Goal: Task Accomplishment & Management: Manage account settings

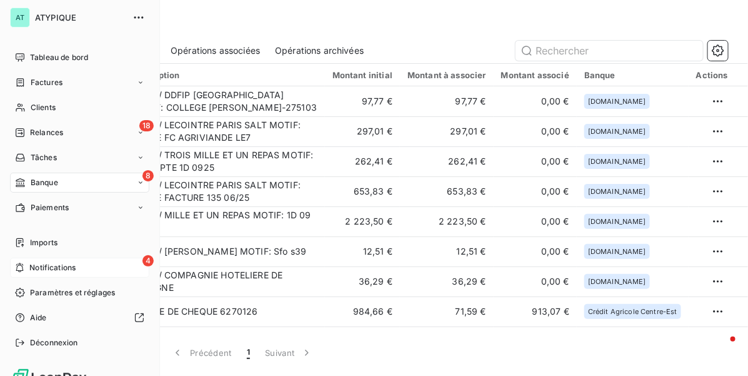
click at [104, 276] on div "4 Notifications" at bounding box center [79, 267] width 139 height 20
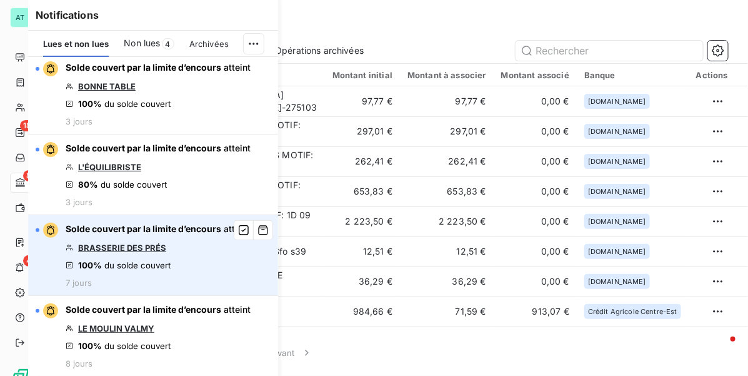
scroll to position [4, 0]
click at [120, 246] on link "BRASSERIE DES PRÉS" at bounding box center [122, 247] width 88 height 10
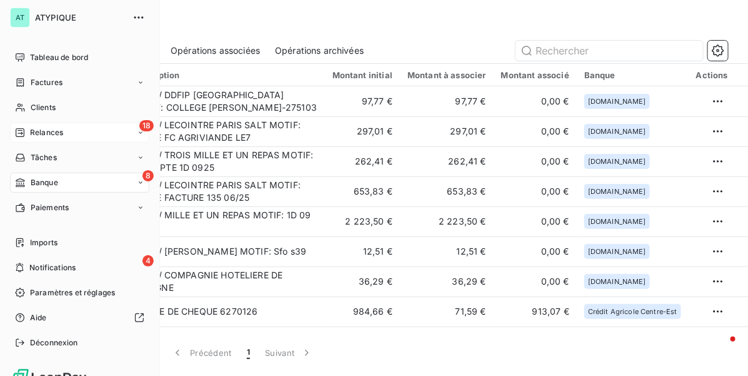
click at [50, 128] on span "Relances" at bounding box center [46, 132] width 33 height 11
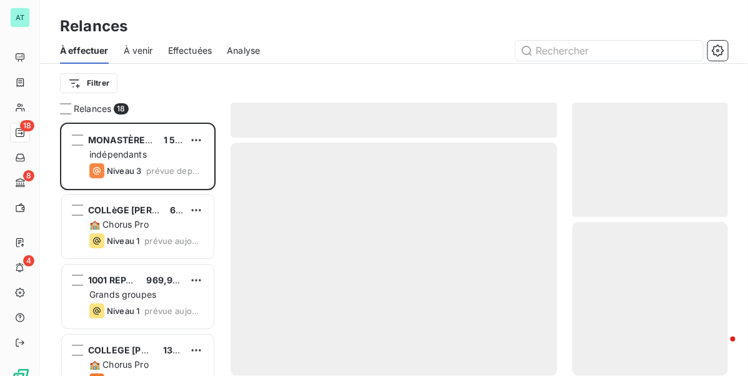
scroll to position [242, 144]
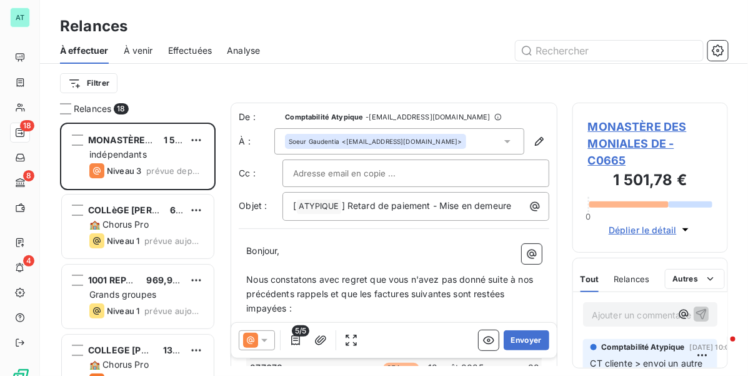
click at [345, 42] on div at bounding box center [501, 51] width 453 height 20
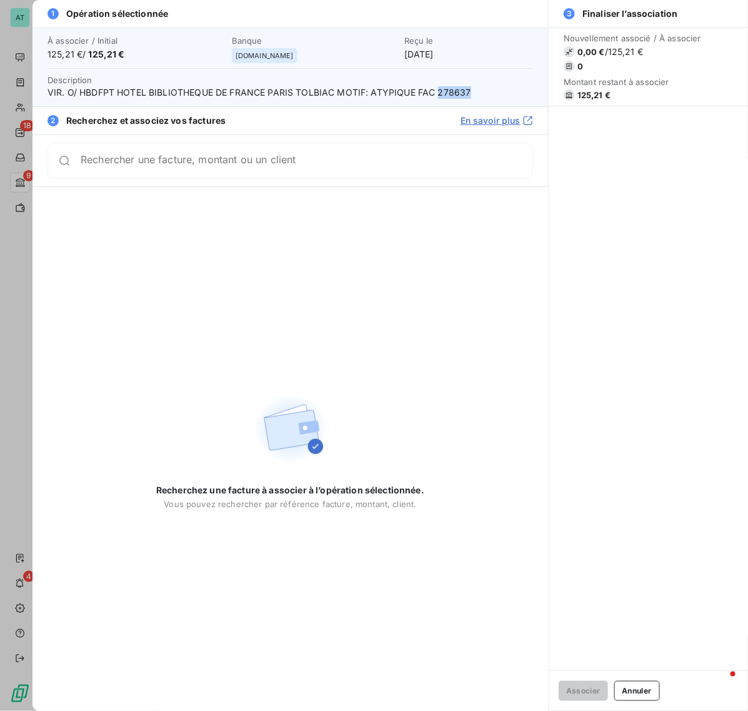
click at [654, 689] on button "Annuler" at bounding box center [637, 691] width 46 height 20
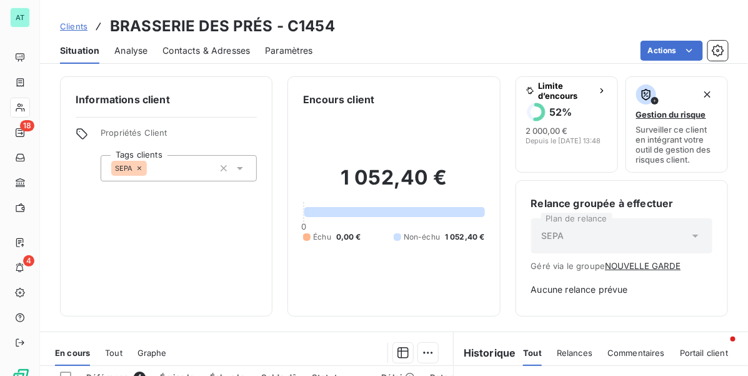
click at [205, 51] on span "Contacts & Adresses" at bounding box center [205, 50] width 87 height 12
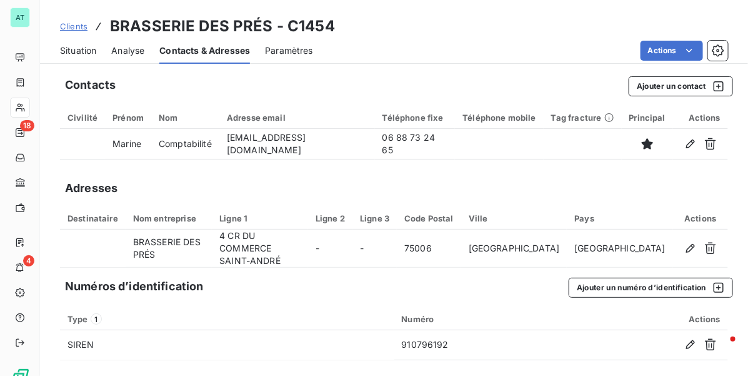
click at [63, 56] on span "Situation" at bounding box center [78, 50] width 36 height 12
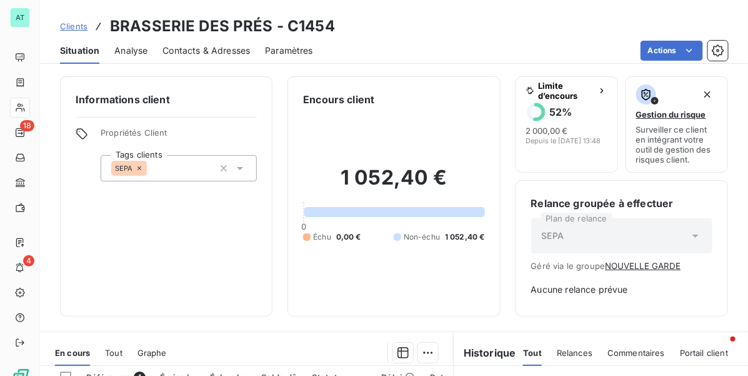
click at [167, 171] on div "SEPA" at bounding box center [179, 168] width 156 height 26
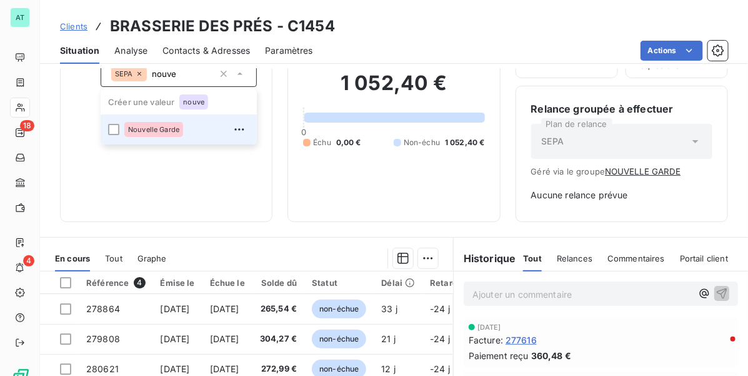
click at [175, 126] on span "Nouvelle Garde" at bounding box center [153, 129] width 51 height 7
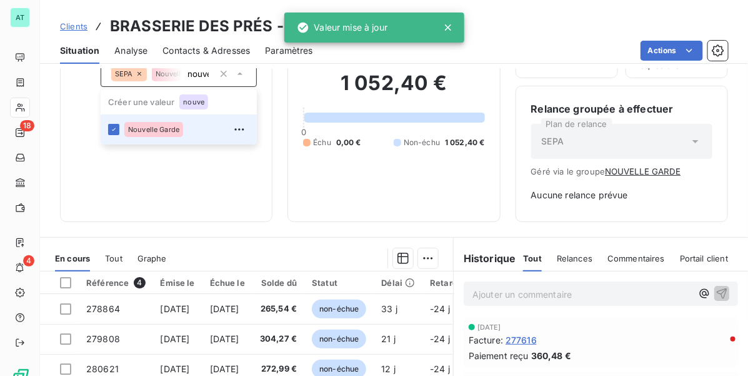
type input "nouve"
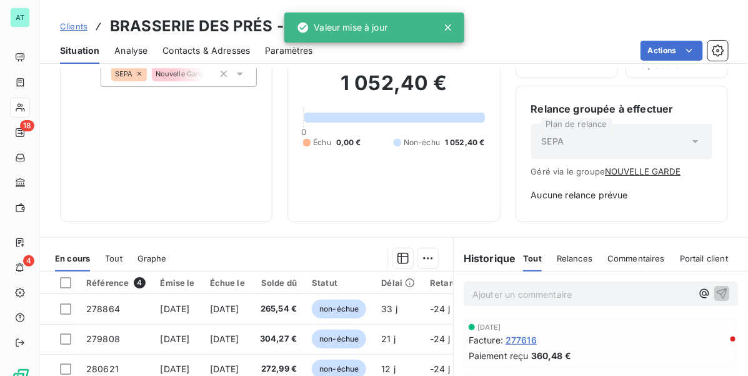
click at [245, 178] on div "Informations client Propriétés Client Tags clients SEPA Nouvelle Garde nouve" at bounding box center [166, 102] width 212 height 240
click at [211, 55] on span "Contacts & Adresses" at bounding box center [205, 50] width 87 height 12
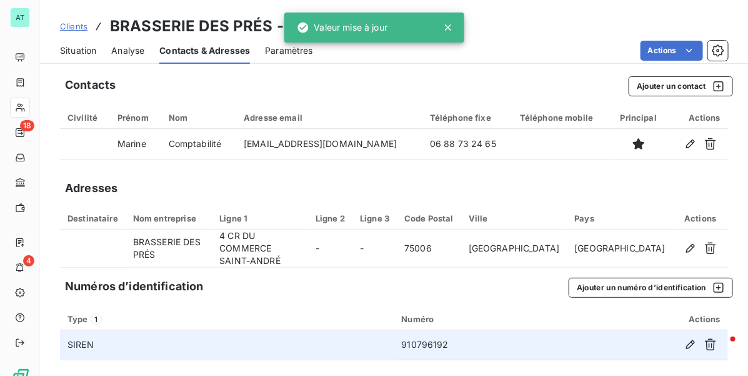
click at [414, 332] on td "910796192" at bounding box center [482, 345] width 177 height 30
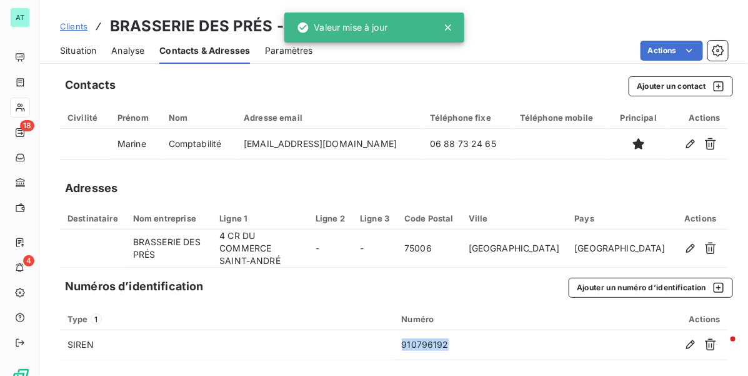
copy td "910796192"
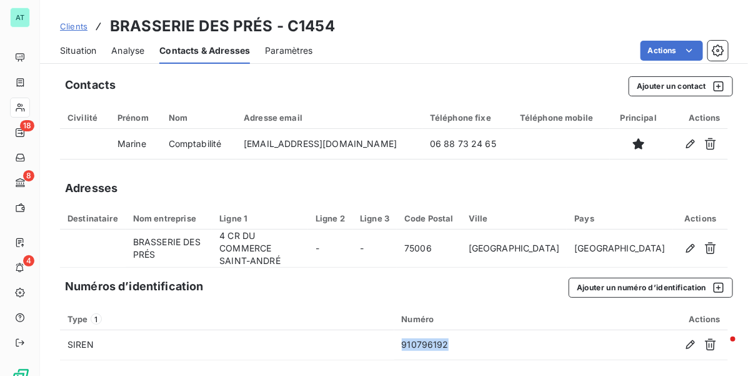
click at [83, 55] on span "Situation" at bounding box center [78, 50] width 36 height 12
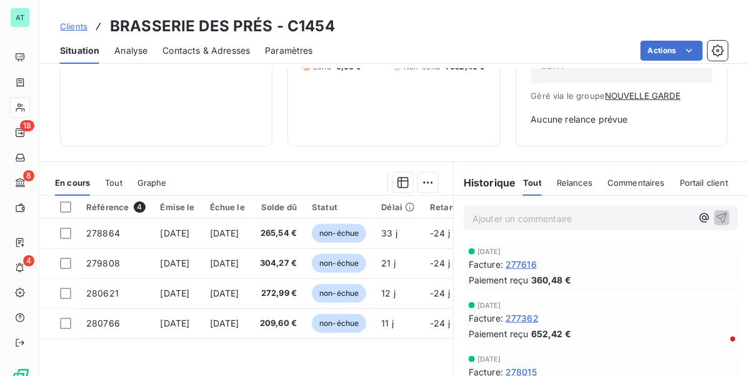
scroll to position [269, 0]
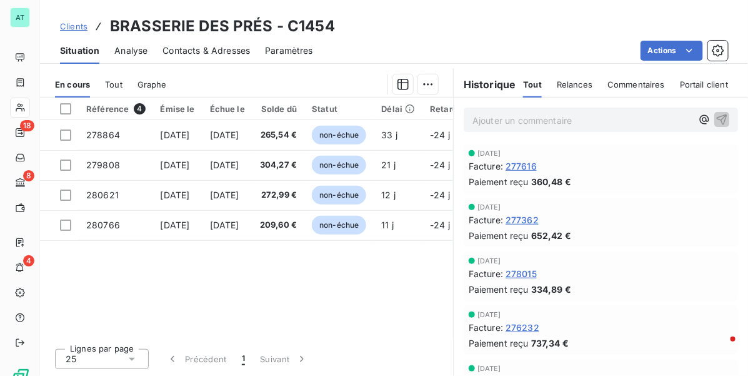
click at [626, 84] on span "Commentaires" at bounding box center [635, 84] width 57 height 10
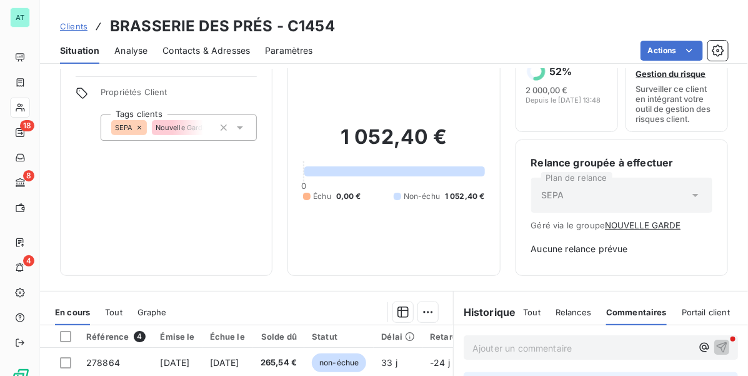
scroll to position [0, 0]
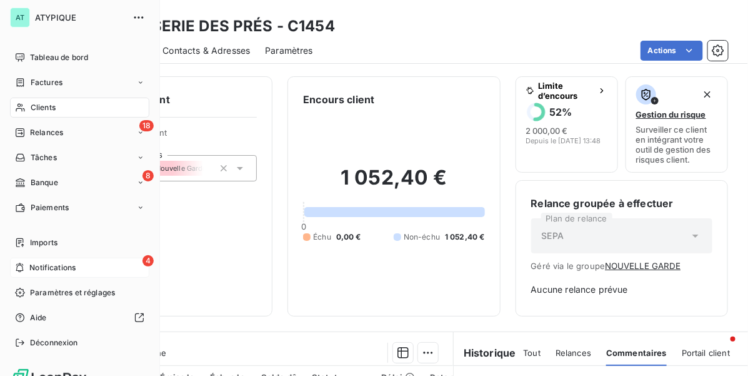
click at [30, 267] on span "Notifications" at bounding box center [52, 267] width 46 height 11
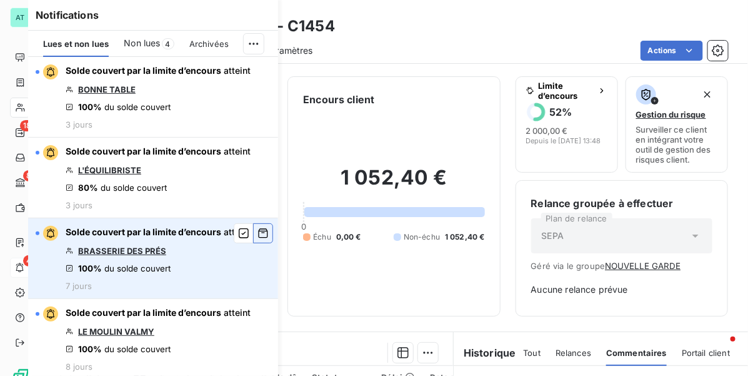
click at [257, 231] on icon "button" at bounding box center [262, 233] width 11 height 12
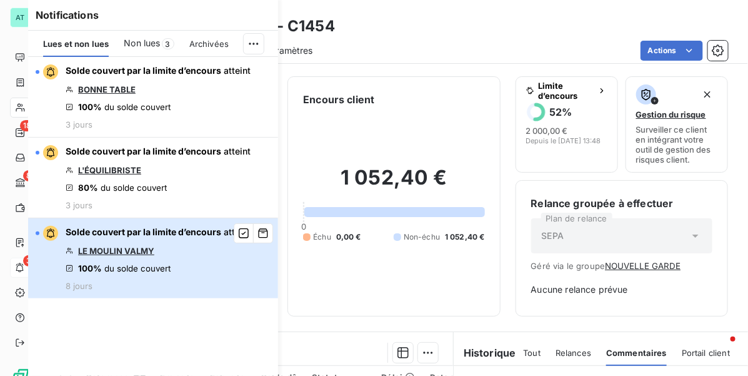
click at [214, 251] on div "Solde couvert par la limite d’encours atteint LE MOULIN VALMY 100% du solde cou…" at bounding box center [158, 258] width 185 height 65
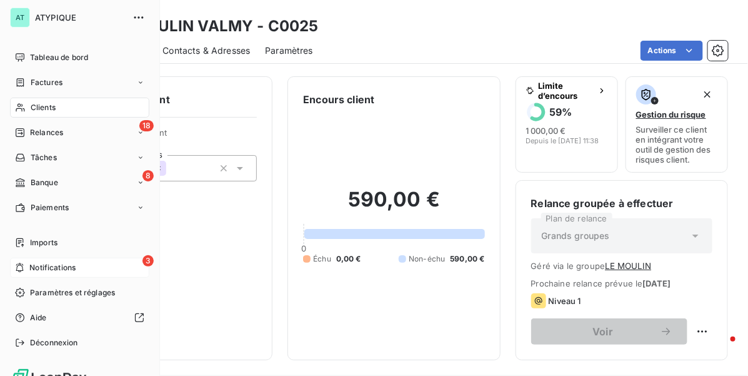
click at [45, 260] on div "3 Notifications" at bounding box center [79, 267] width 139 height 20
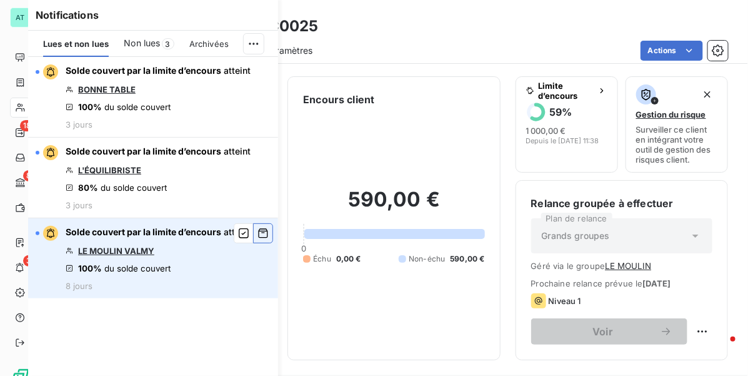
click at [261, 232] on icon "button" at bounding box center [263, 233] width 9 height 9
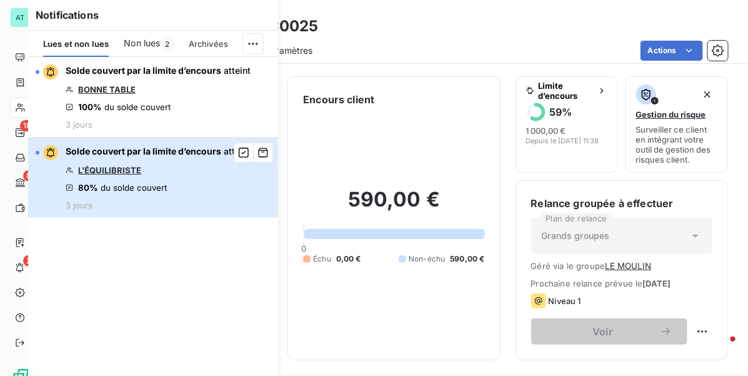
click at [191, 169] on div "Solde couvert par la limite d’encours atteint L'ÉQUILIBRISTE 80% du solde couve…" at bounding box center [158, 177] width 185 height 65
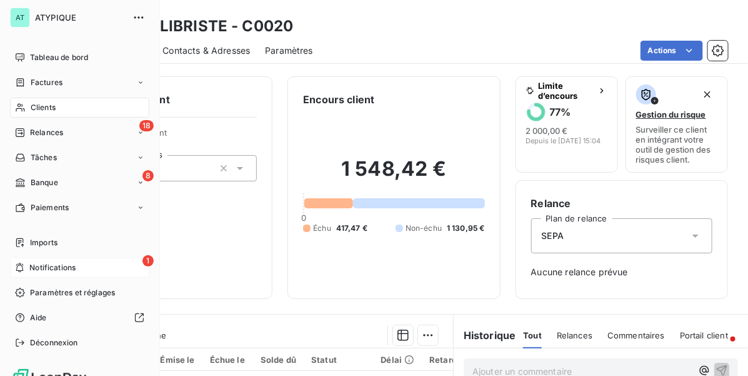
drag, startPoint x: 38, startPoint y: 262, endPoint x: 54, endPoint y: 257, distance: 17.2
click at [38, 261] on div "1 Notifications" at bounding box center [79, 267] width 139 height 20
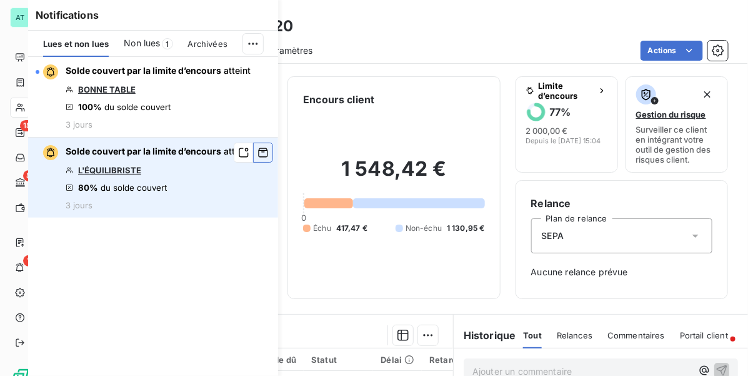
click at [261, 152] on icon "button" at bounding box center [262, 152] width 11 height 12
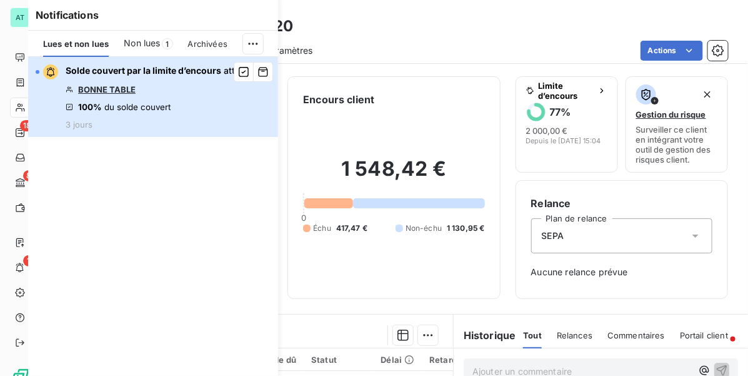
click at [175, 102] on div "Solde couvert par la limite d’encours atteint BONNE TABLE 100% du solde couvert…" at bounding box center [158, 96] width 185 height 65
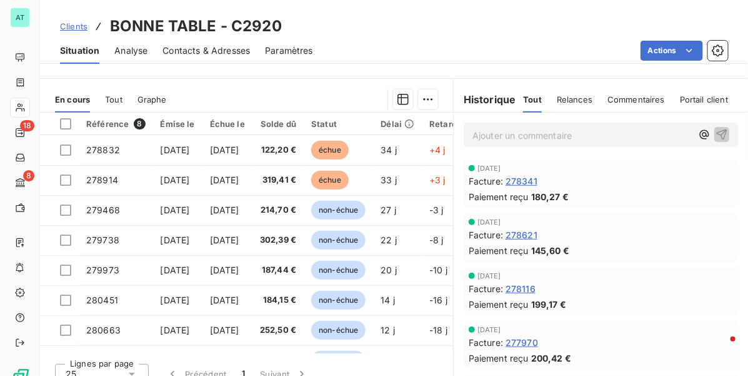
scroll to position [251, 0]
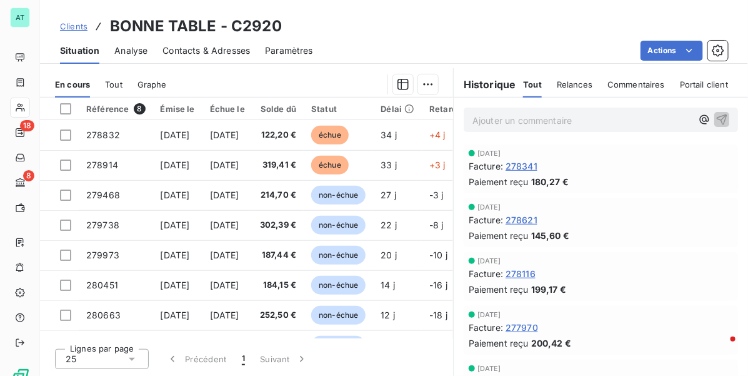
click at [622, 77] on div "Commentaires" at bounding box center [635, 84] width 57 height 26
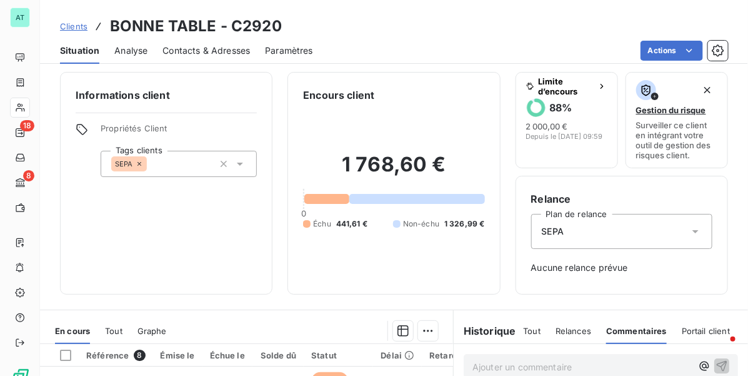
scroll to position [0, 0]
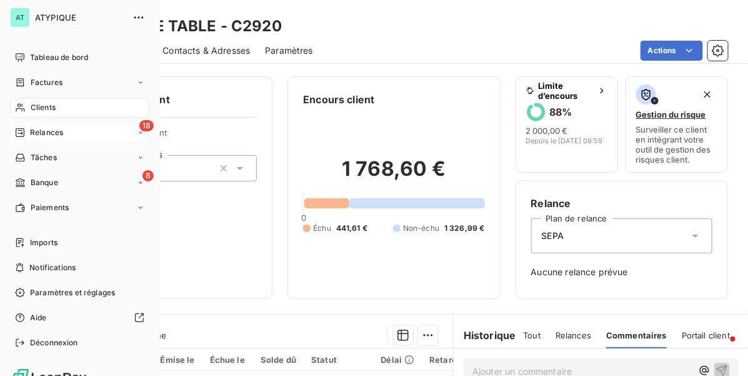
click at [80, 136] on div "18 Relances" at bounding box center [79, 132] width 139 height 20
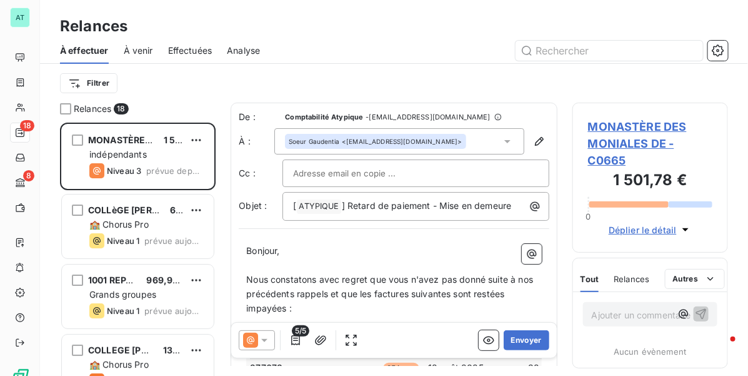
scroll to position [242, 144]
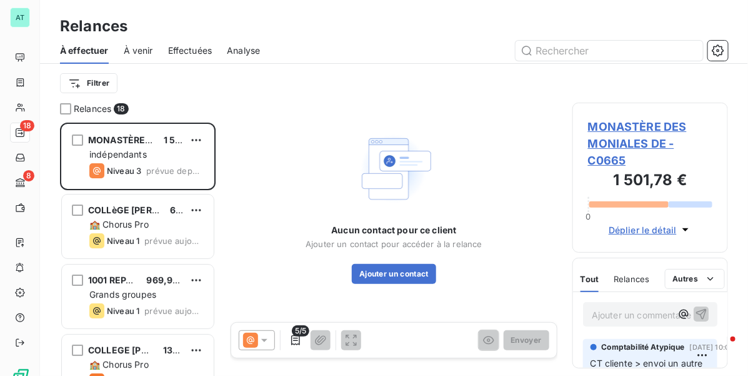
scroll to position [242, 144]
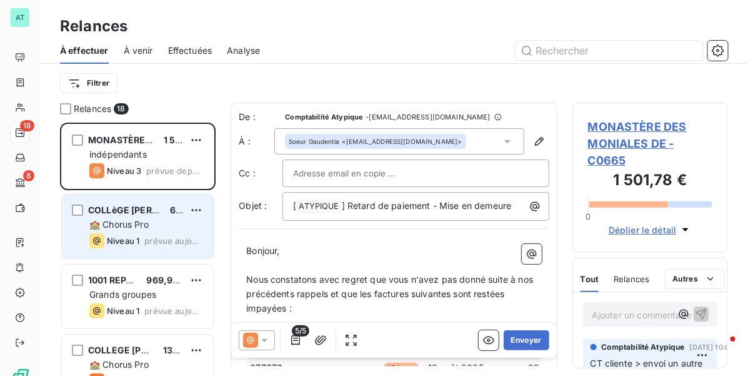
click at [130, 238] on span "Niveau 1" at bounding box center [123, 241] width 32 height 10
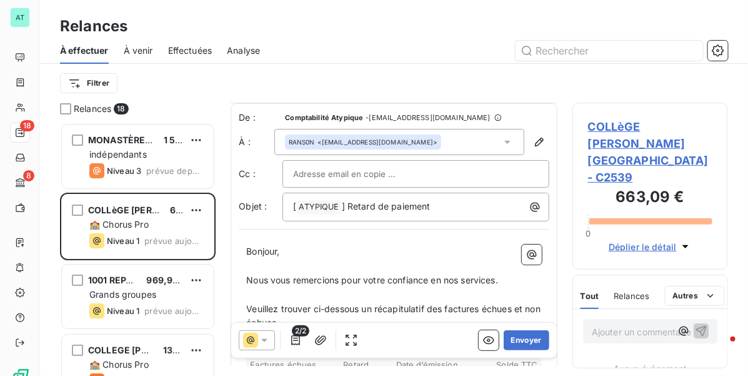
scroll to position [79, 0]
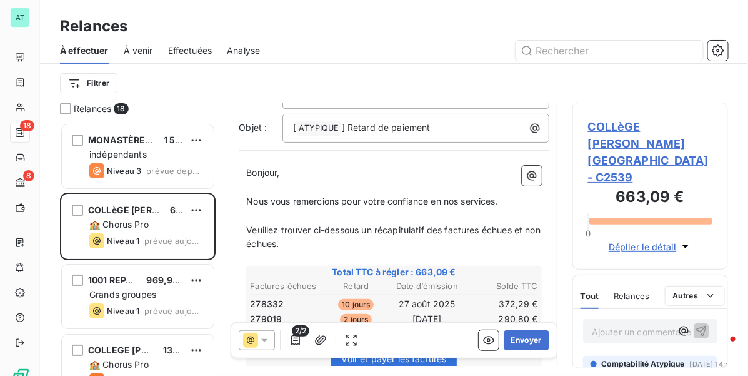
click at [641, 122] on span "COLLèGE BORIS VIAN PARIS - C2539" at bounding box center [650, 151] width 124 height 67
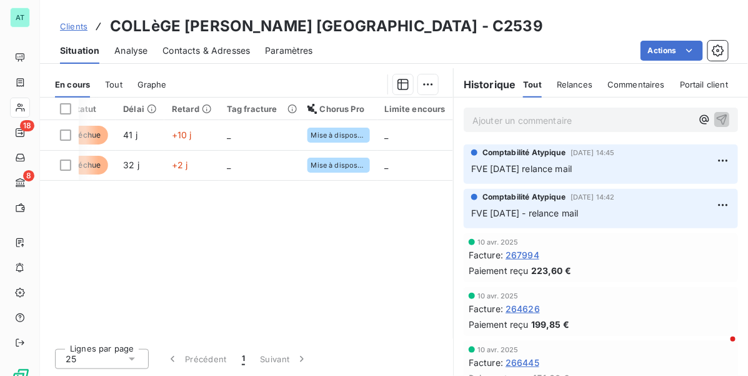
scroll to position [0, 273]
drag, startPoint x: 321, startPoint y: 273, endPoint x: 298, endPoint y: 241, distance: 39.5
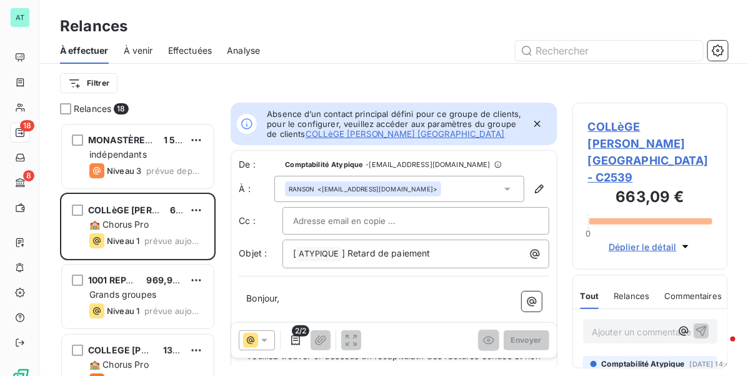
scroll to position [12, 11]
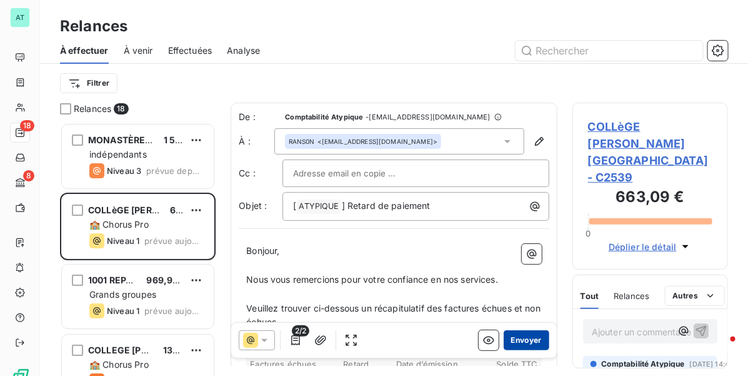
click at [519, 338] on button "Envoyer" at bounding box center [527, 340] width 46 height 20
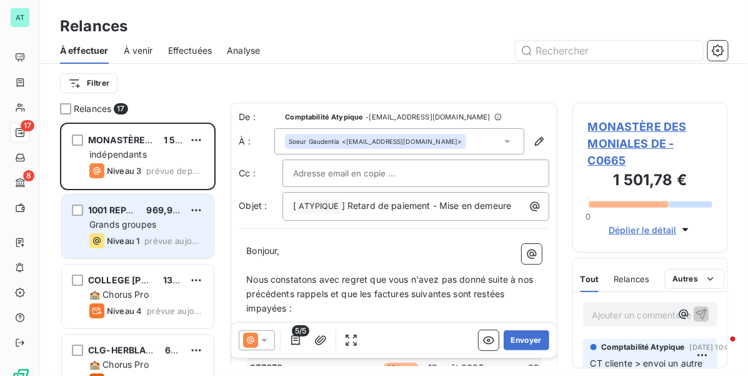
click at [141, 239] on div "Niveau 1 prévue aujourd’hui" at bounding box center [146, 240] width 114 height 15
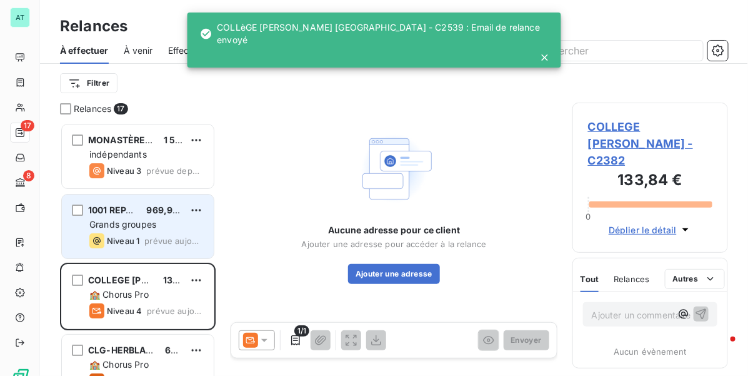
click at [110, 226] on span "Grands groupes" at bounding box center [122, 224] width 67 height 11
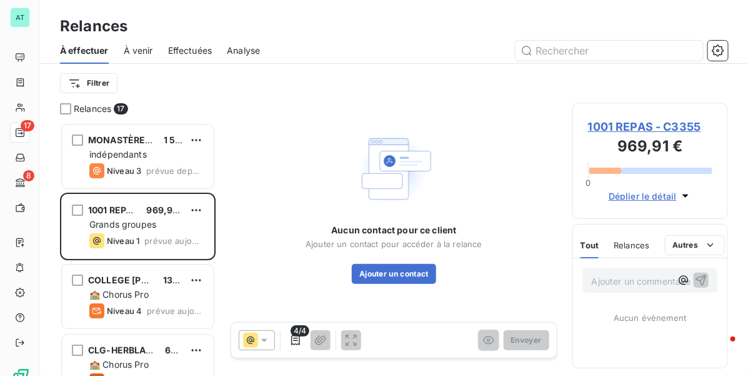
click at [630, 119] on span "1001 REPAS - C3355" at bounding box center [650, 126] width 124 height 17
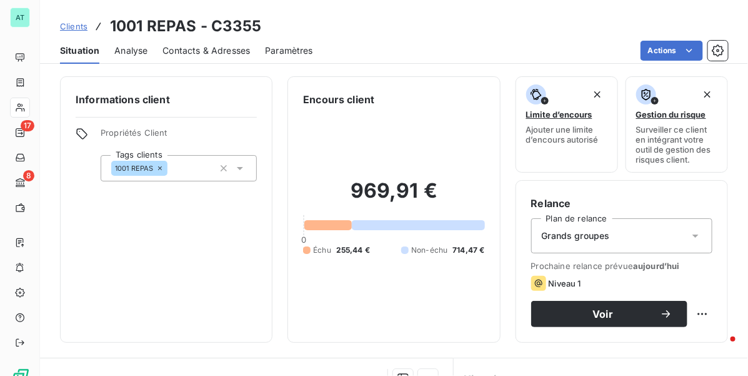
drag, startPoint x: 344, startPoint y: 226, endPoint x: 319, endPoint y: 198, distance: 36.7
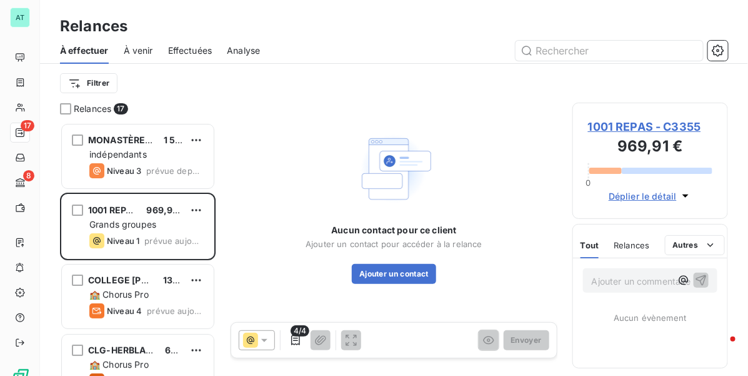
scroll to position [242, 144]
click at [652, 121] on span "1001 REPAS - C3355" at bounding box center [650, 126] width 124 height 17
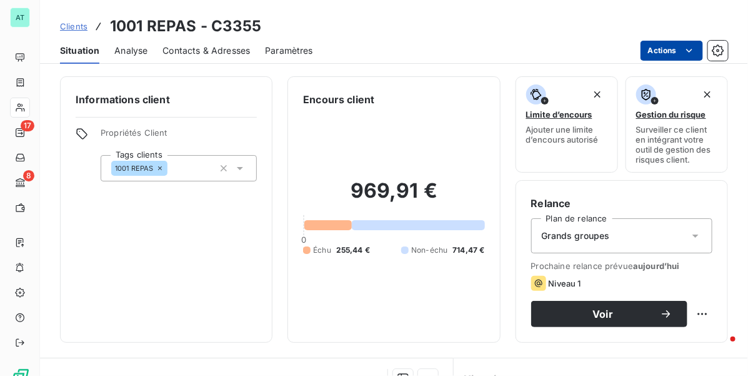
click at [663, 48] on html "AT 17 8 Clients 1001 REPAS - C3355 Situation Analyse Contacts & Adresses Paramè…" at bounding box center [374, 188] width 748 height 376
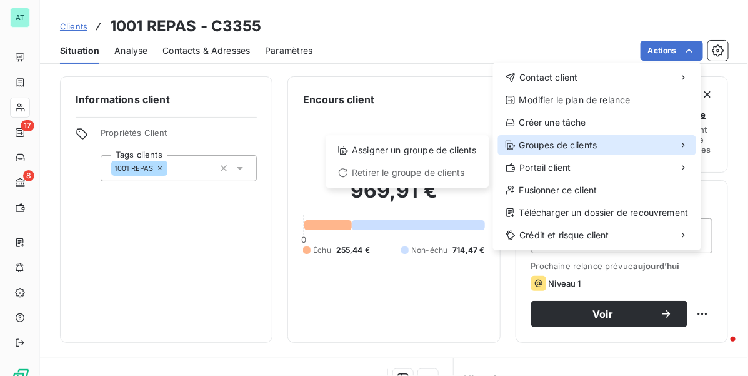
click at [575, 142] on span "Groupes de clients" at bounding box center [558, 145] width 78 height 12
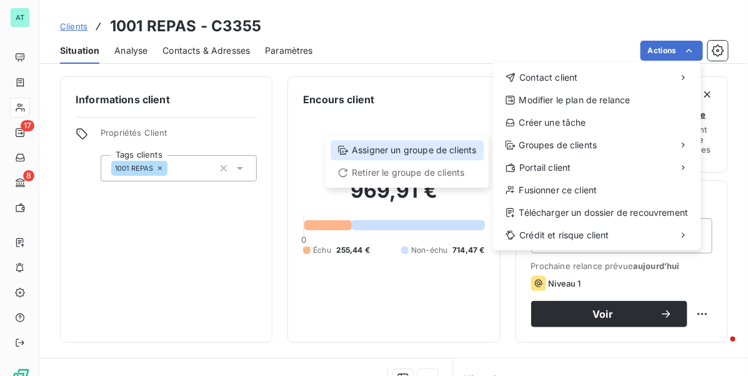
click at [439, 152] on div "Assigner un groupe de clients" at bounding box center [407, 150] width 153 height 20
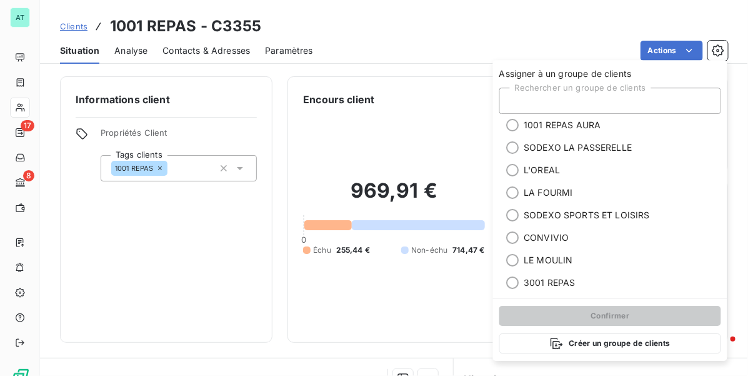
click at [552, 101] on div "Rechercher un groupe de clients" at bounding box center [610, 100] width 222 height 26
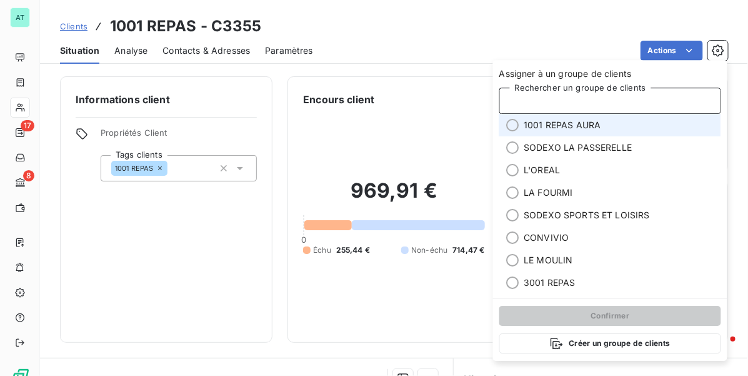
click at [251, 204] on div "Informations client Propriétés Client Tags clients 1001 REPAS" at bounding box center [166, 209] width 212 height 266
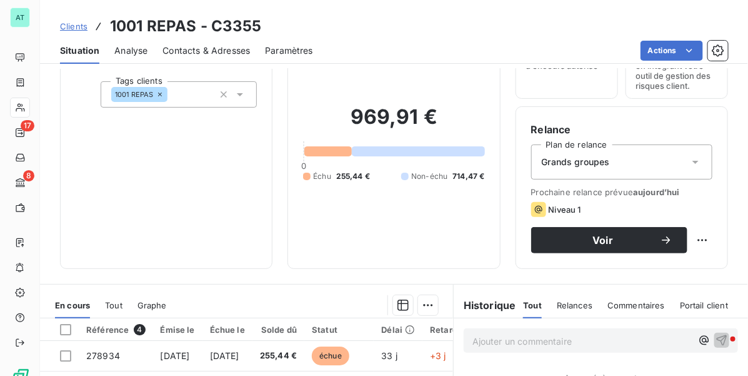
scroll to position [156, 0]
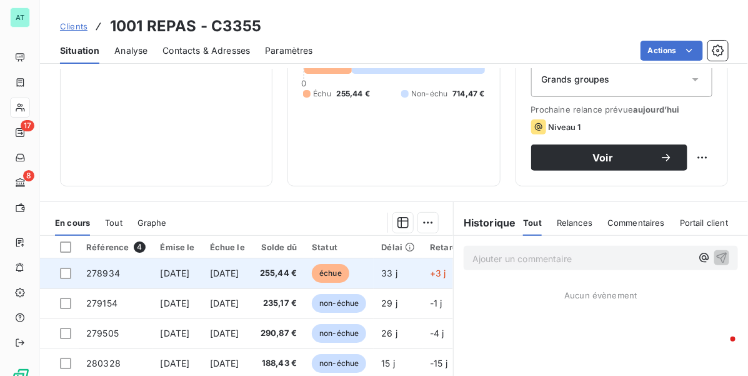
click at [148, 271] on td "278934" at bounding box center [116, 273] width 74 height 30
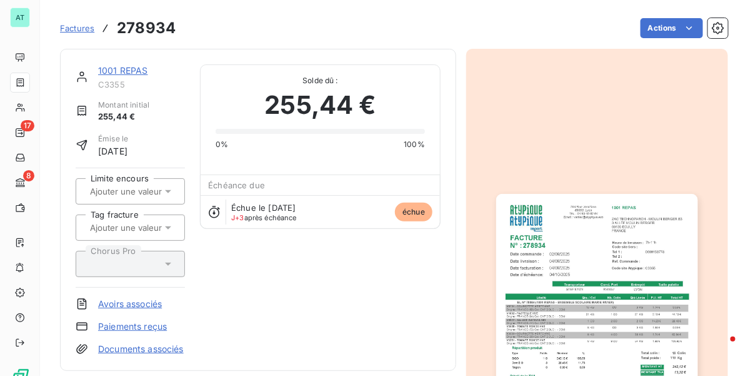
click at [551, 235] on img "button" at bounding box center [596, 336] width 201 height 285
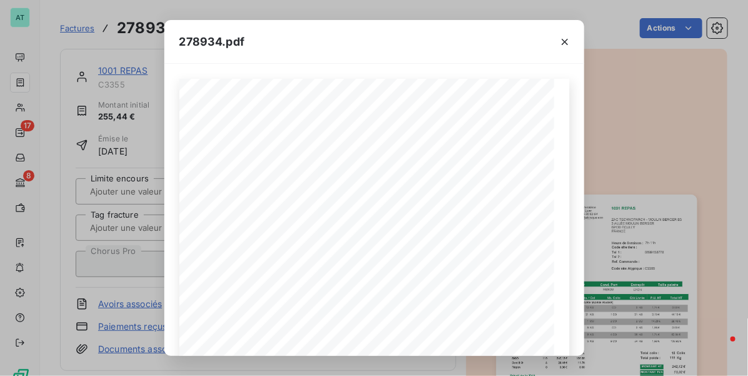
click at [642, 187] on div "278934.pdf 1001 REPAS ZAC TECHNOPARCH - MOULIN BERGER B3 3 ALLÉE MOULIN BERGER …" at bounding box center [374, 188] width 748 height 376
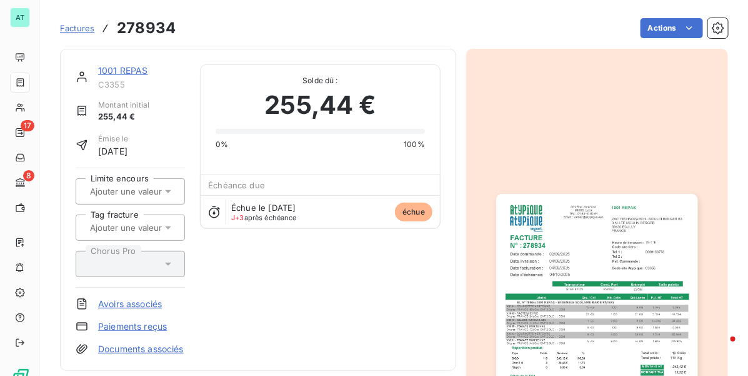
drag, startPoint x: 561, startPoint y: 147, endPoint x: 442, endPoint y: 120, distance: 121.7
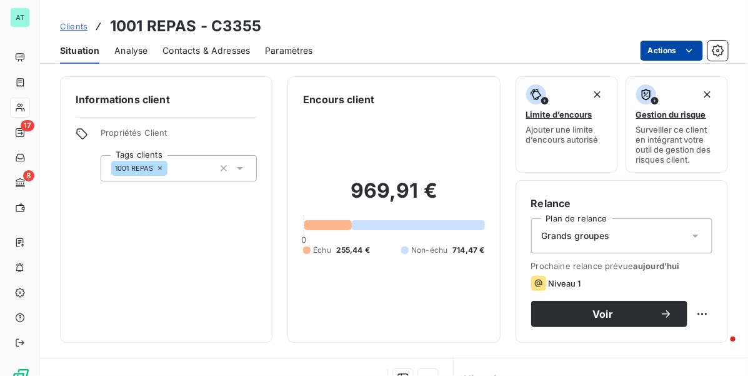
click at [675, 55] on html "AT 17 8 Clients 1001 REPAS - C3355 Situation Analyse Contacts & Adresses Paramè…" at bounding box center [374, 188] width 748 height 376
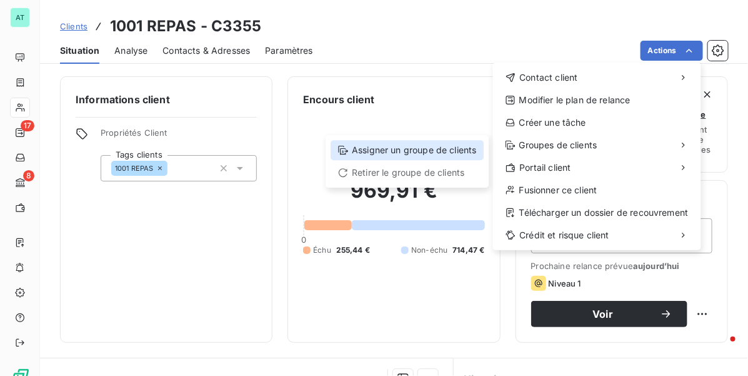
click at [453, 154] on div "Assigner un groupe de clients" at bounding box center [407, 150] width 153 height 20
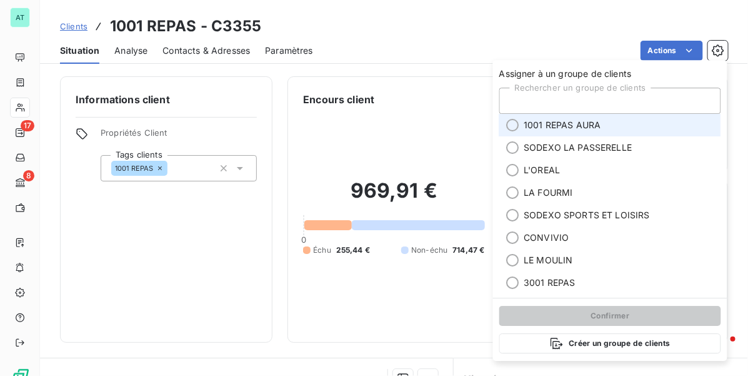
click at [570, 126] on span "1001 REPAS AURA" at bounding box center [562, 125] width 77 height 12
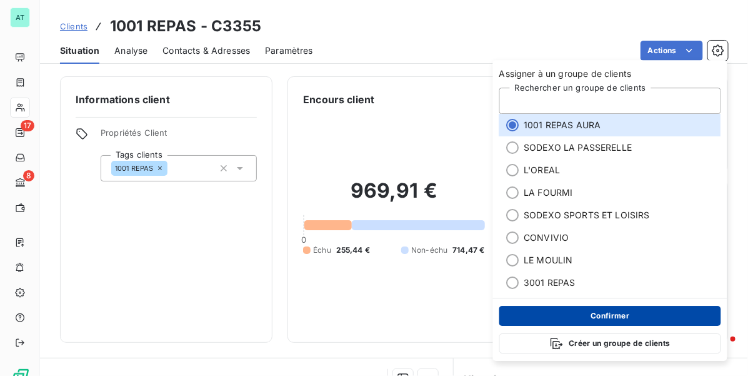
click at [591, 317] on button "Confirmer" at bounding box center [610, 316] width 222 height 20
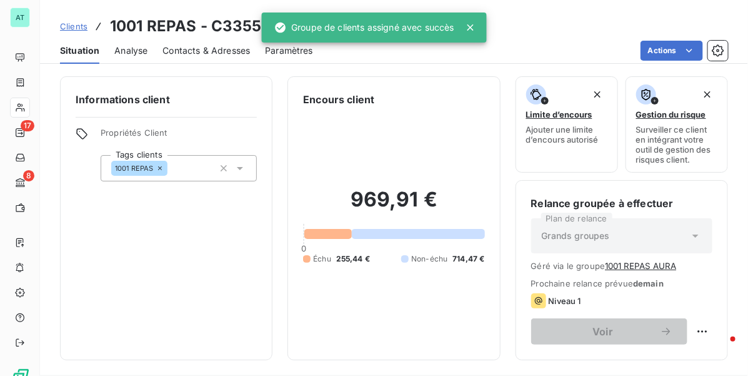
drag, startPoint x: 302, startPoint y: 242, endPoint x: 289, endPoint y: 232, distance: 16.9
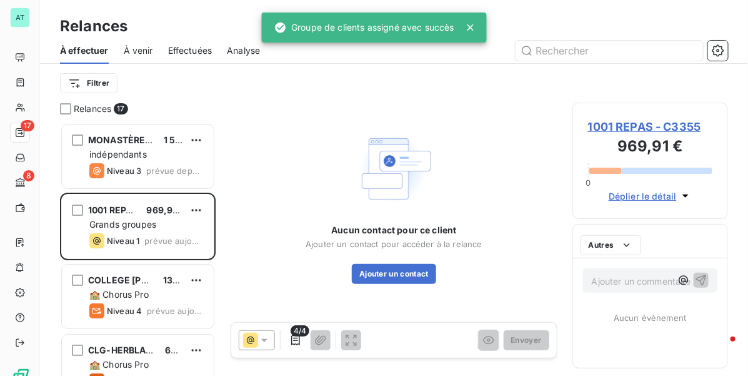
scroll to position [242, 144]
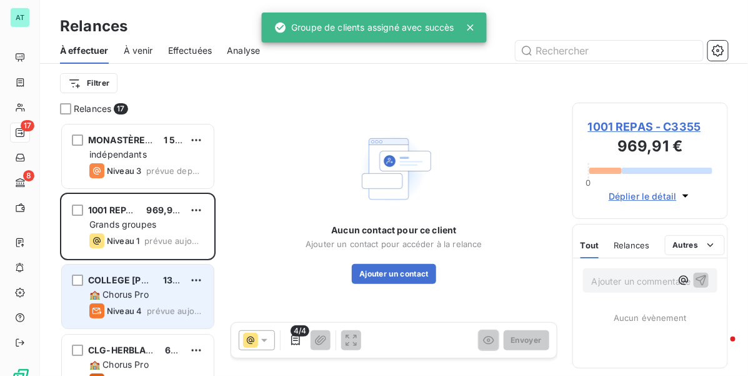
click at [139, 282] on span "COLLEGE ALBERT CAMUS" at bounding box center [147, 279] width 119 height 11
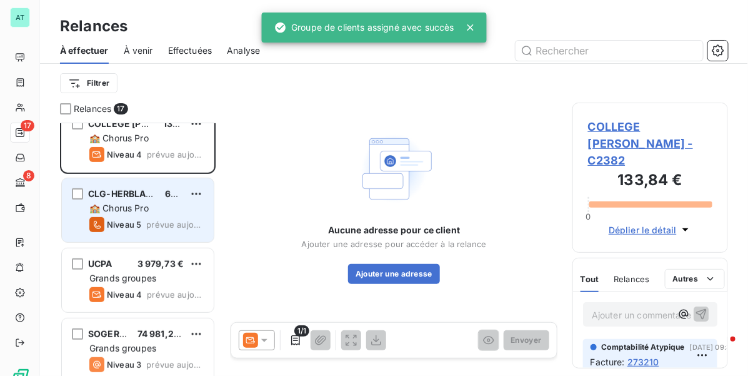
click at [152, 209] on div "🏫 Chorus Pro" at bounding box center [146, 208] width 114 height 12
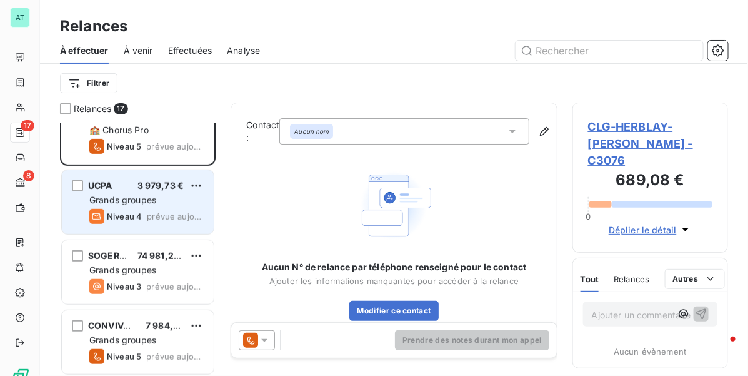
click at [144, 214] on div "Niveau 4 prévue aujourd’hui" at bounding box center [146, 216] width 114 height 15
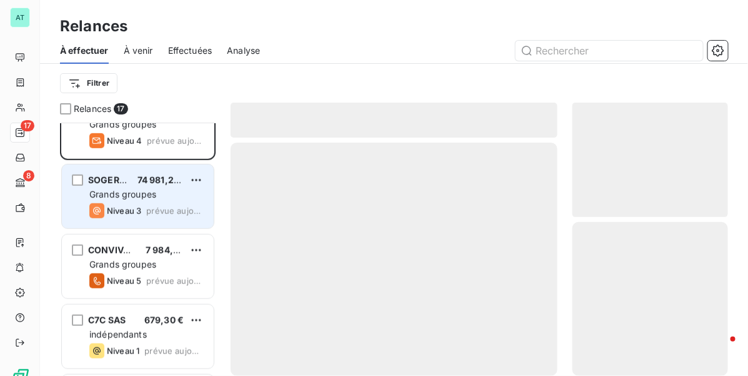
scroll to position [313, 0]
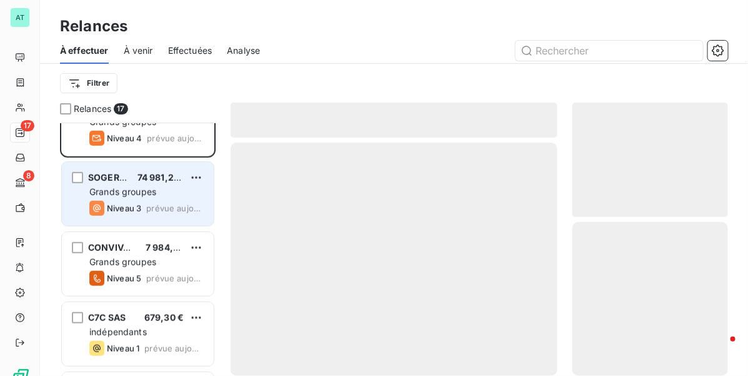
click at [133, 208] on span "Niveau 3" at bounding box center [124, 208] width 34 height 10
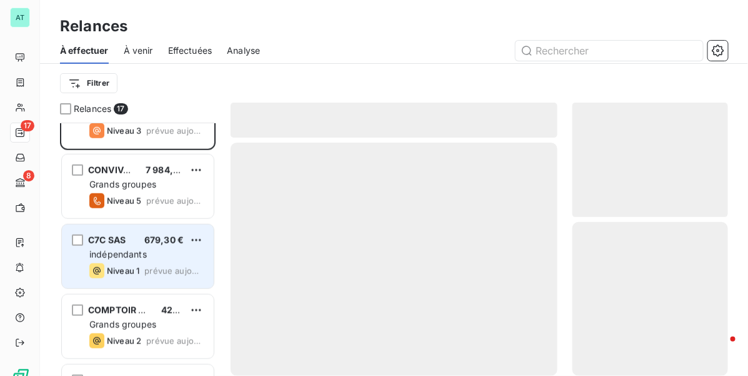
scroll to position [391, 0]
click at [146, 263] on div "Niveau 1 prévue aujourd’hui" at bounding box center [146, 269] width 114 height 15
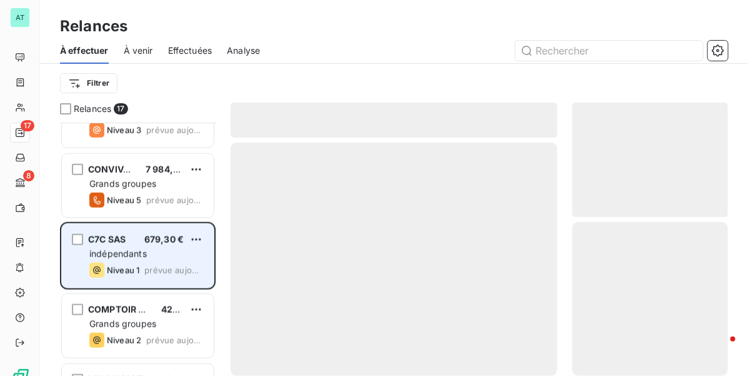
click at [126, 255] on span "indépendants" at bounding box center [117, 253] width 57 height 11
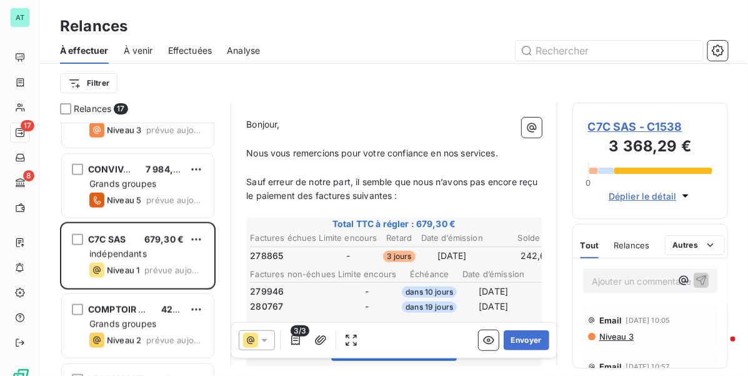
scroll to position [235, 0]
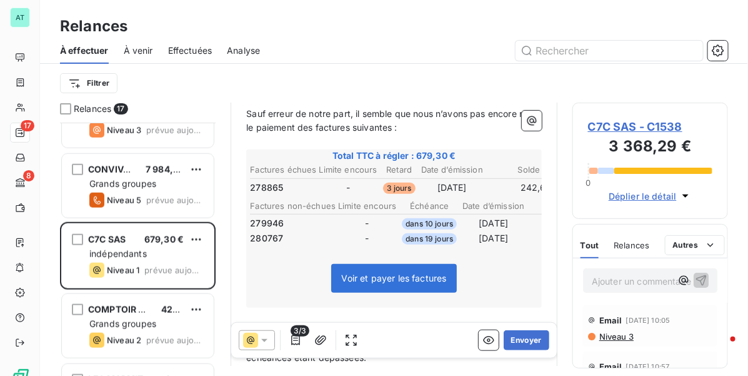
click at [598, 124] on span "C7C SAS - C1538" at bounding box center [650, 126] width 124 height 17
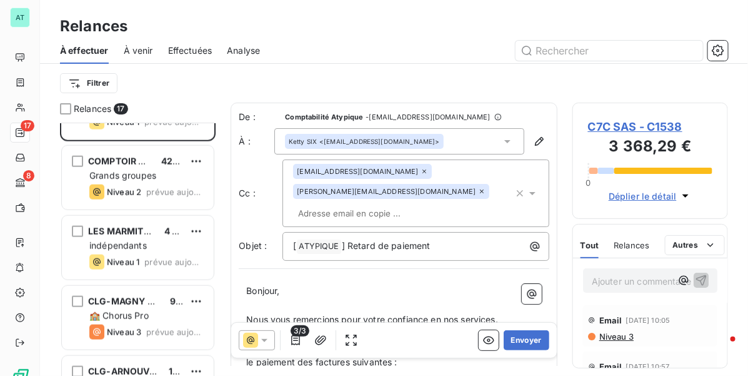
scroll to position [391, 0]
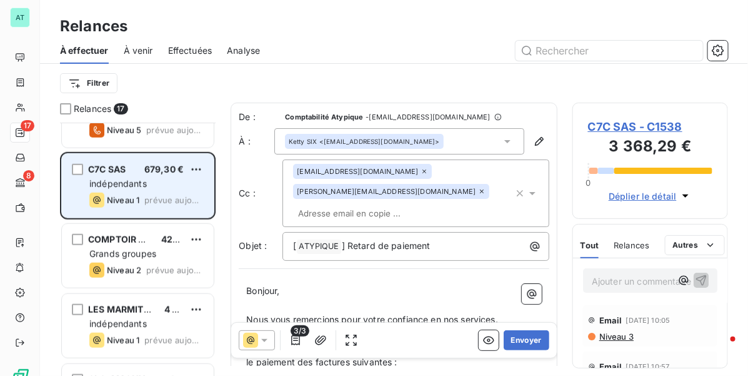
click at [137, 194] on div "Niveau 1" at bounding box center [114, 199] width 50 height 15
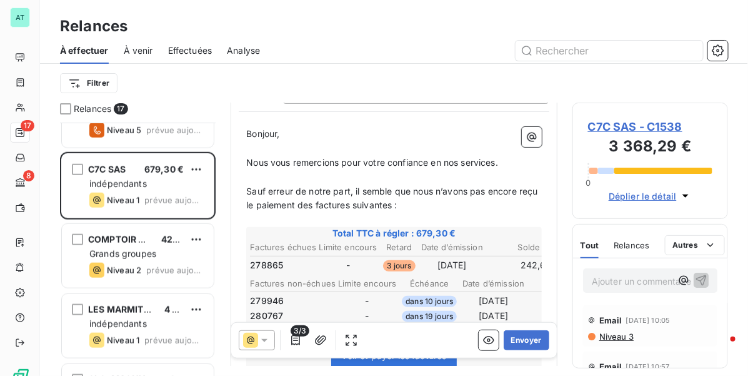
scroll to position [157, 0]
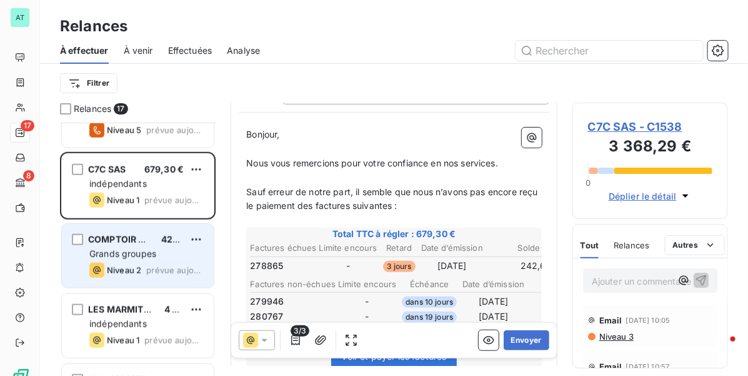
click at [131, 248] on span "Grands groupes" at bounding box center [122, 253] width 67 height 11
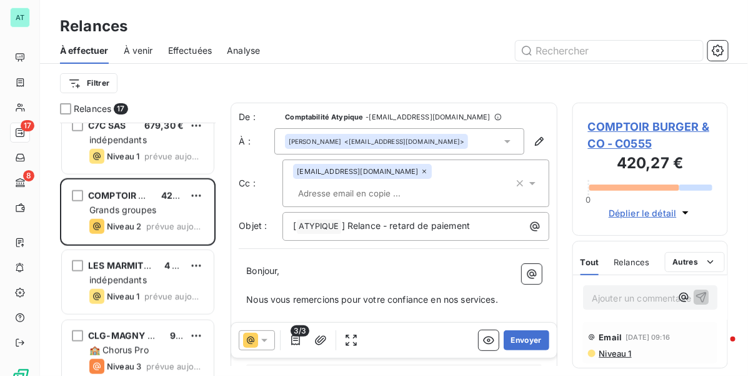
scroll to position [469, 0]
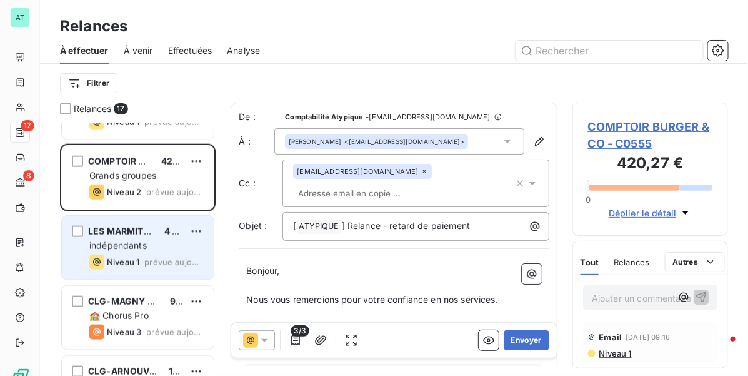
click at [145, 254] on div "Niveau 1 prévue aujourd’hui" at bounding box center [146, 261] width 114 height 15
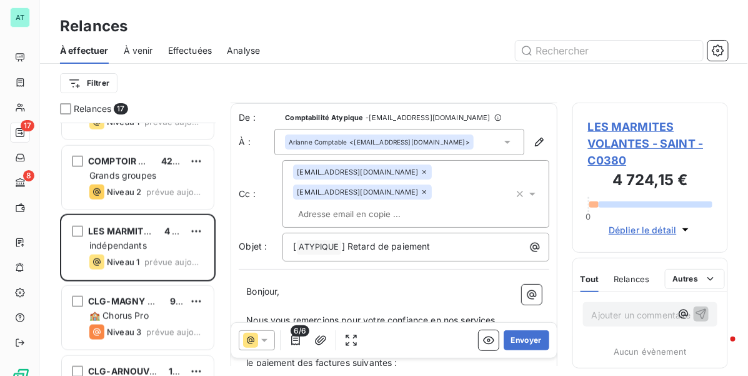
scroll to position [79, 0]
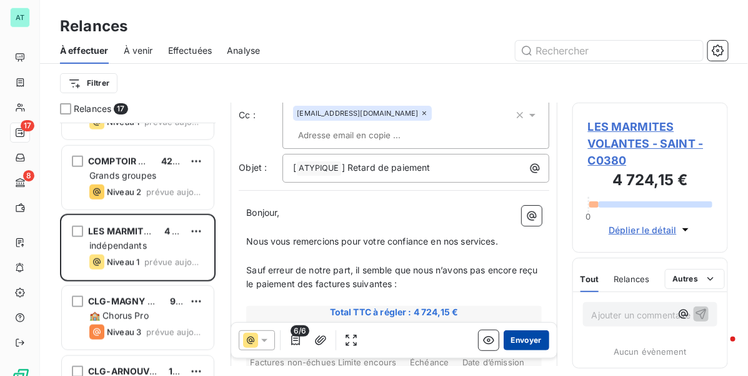
click at [504, 336] on button "Envoyer" at bounding box center [527, 340] width 46 height 20
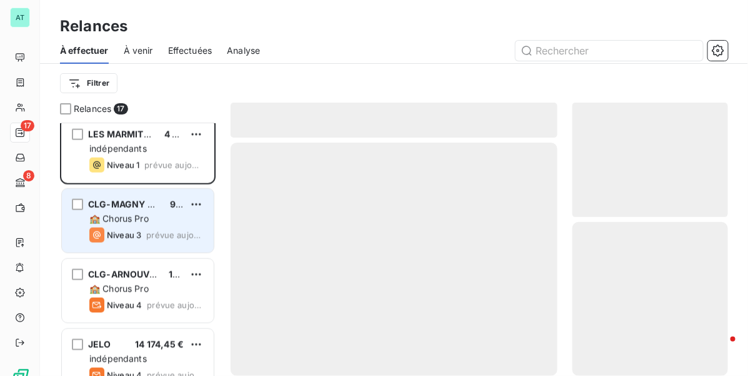
scroll to position [626, 0]
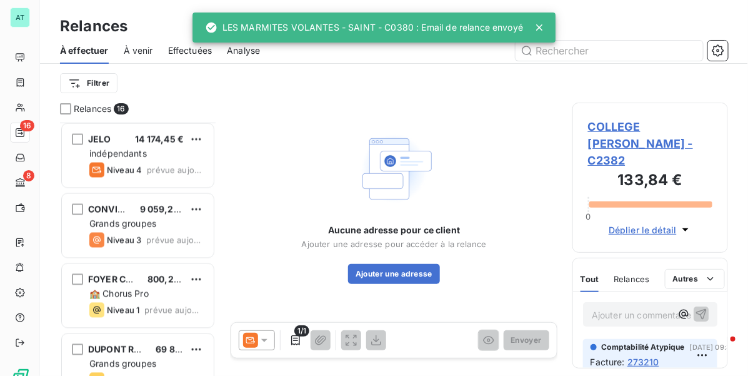
scroll to position [704, 0]
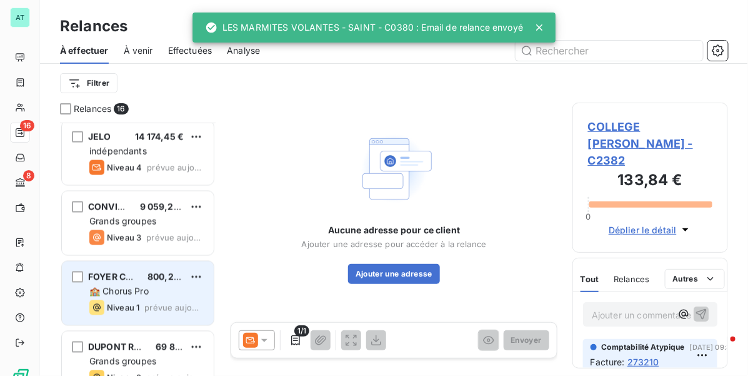
click at [149, 292] on span "🏫 Chorus Pro" at bounding box center [118, 291] width 59 height 11
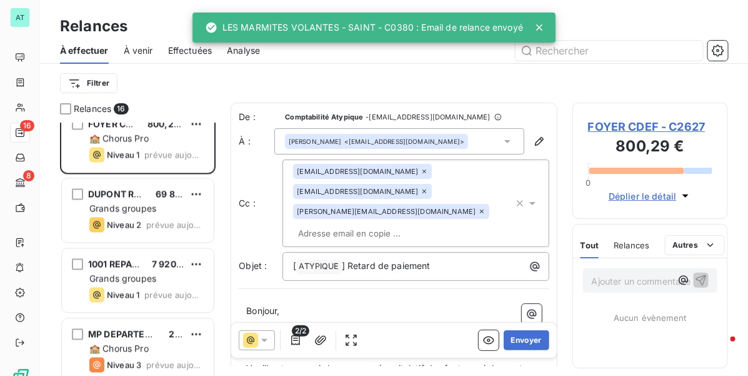
scroll to position [860, 0]
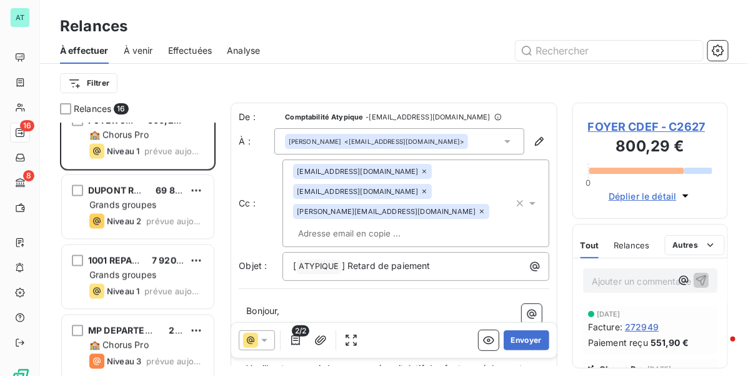
drag, startPoint x: 619, startPoint y: 122, endPoint x: 626, endPoint y: 124, distance: 7.7
click at [622, 124] on span "FOYER CDEF - C2627" at bounding box center [650, 126] width 124 height 17
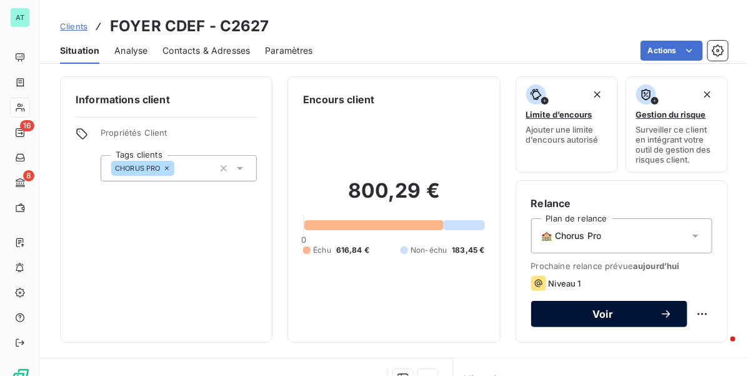
click at [589, 306] on button "Voir" at bounding box center [609, 314] width 156 height 26
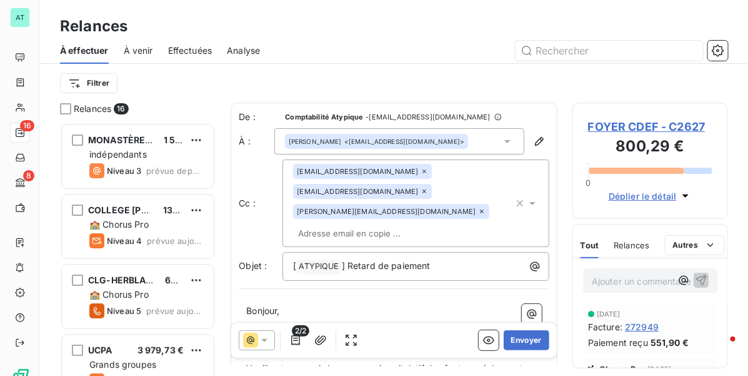
scroll to position [242, 144]
click at [516, 341] on button "Envoyer" at bounding box center [527, 340] width 46 height 20
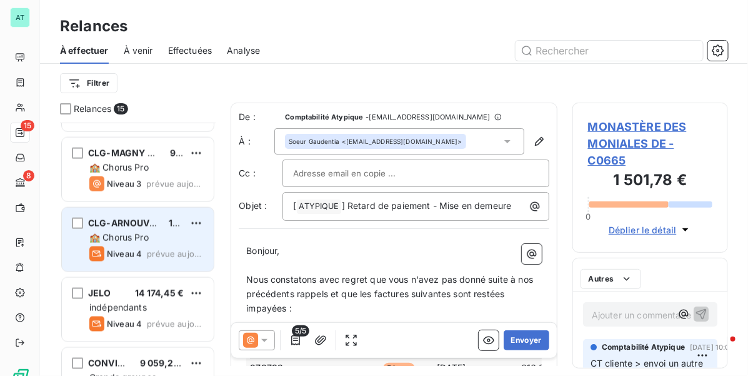
scroll to position [391, 0]
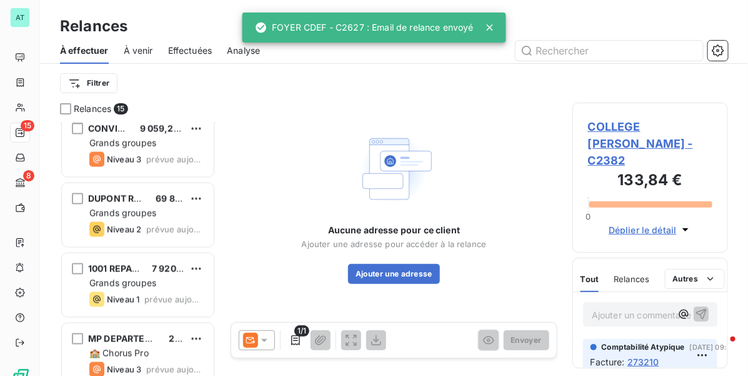
scroll to position [797, 0]
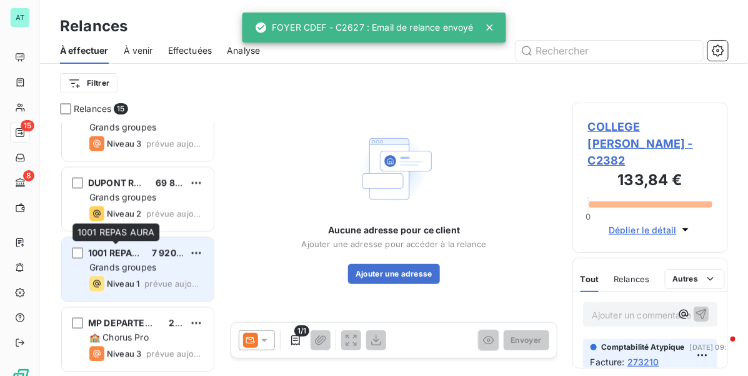
click at [133, 259] on div "1001 REPAS AURA" at bounding box center [115, 253] width 54 height 12
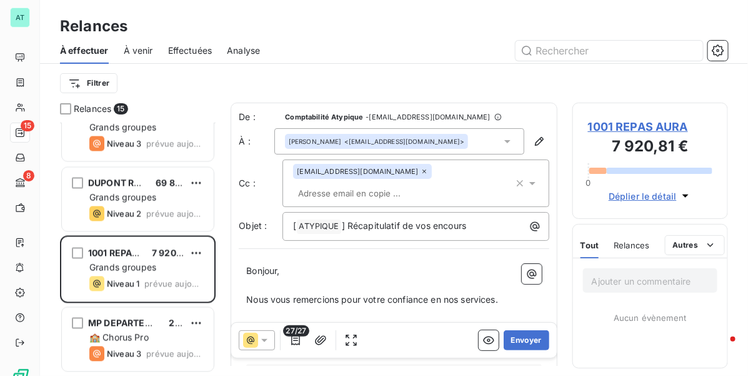
click at [630, 125] on span "1001 REPAS AURA" at bounding box center [650, 126] width 124 height 17
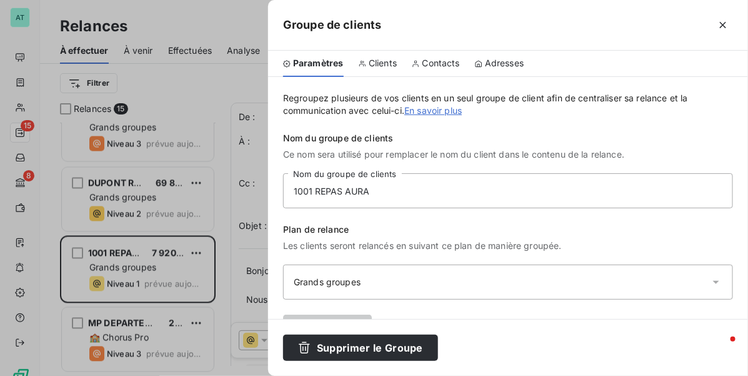
click at [255, 203] on div at bounding box center [374, 188] width 748 height 376
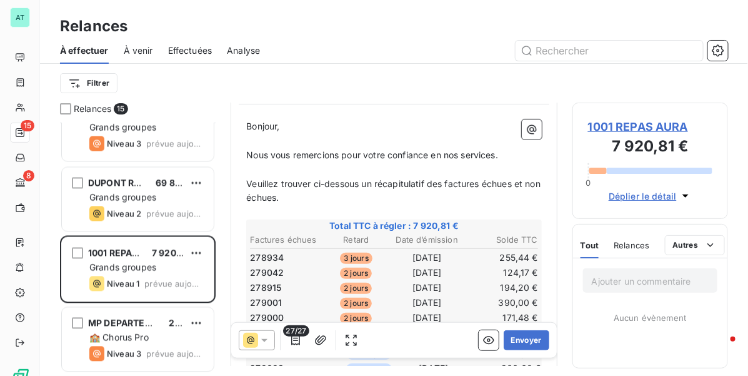
scroll to position [157, 0]
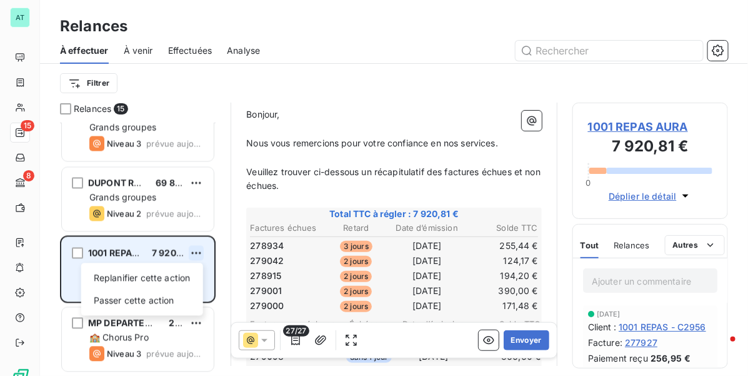
click at [192, 248] on html "AT 15 8 Relances À effectuer À venir Effectuées Analyse Filtrer Relances 15 JEL…" at bounding box center [374, 188] width 748 height 376
click at [184, 273] on div "Replanifier cette action" at bounding box center [142, 278] width 112 height 20
select select "9"
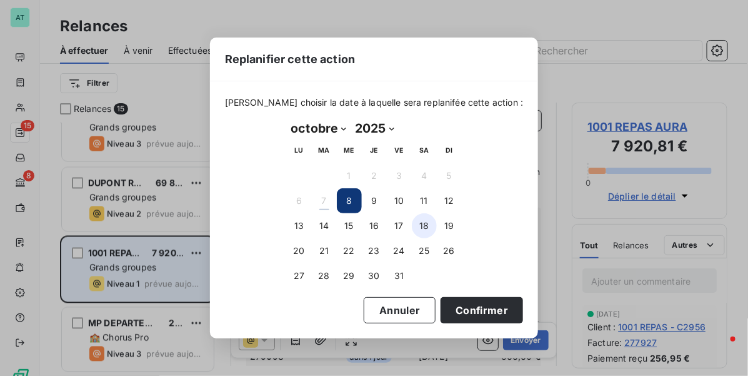
drag, startPoint x: 394, startPoint y: 200, endPoint x: 416, endPoint y: 226, distance: 33.7
click at [394, 201] on button "10" at bounding box center [399, 200] width 25 height 25
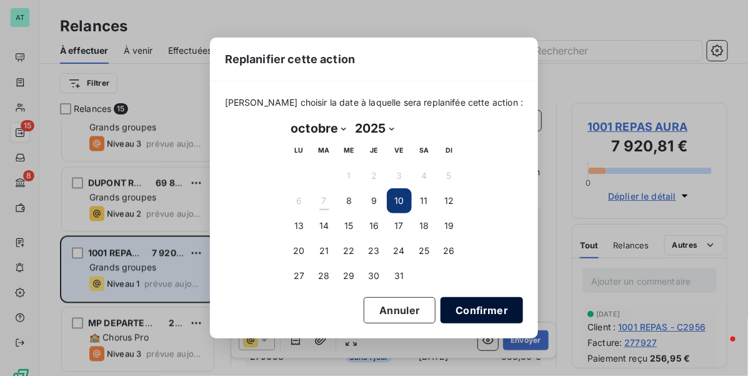
click at [459, 305] on button "Confirmer" at bounding box center [482, 310] width 82 height 26
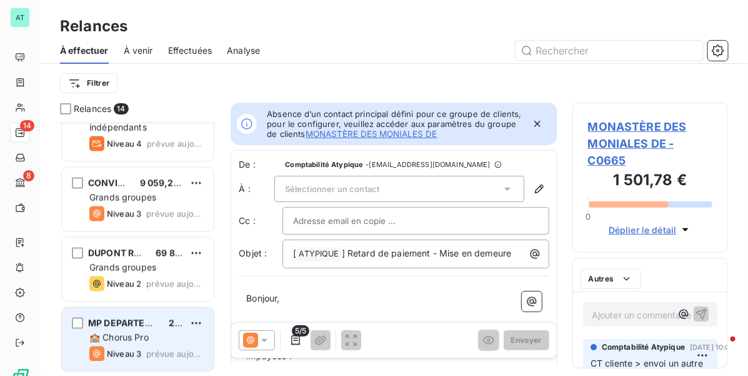
scroll to position [726, 0]
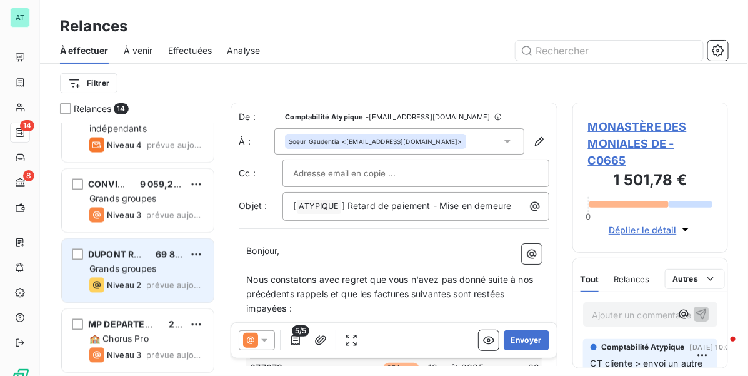
click at [146, 264] on span "Grands groupes" at bounding box center [122, 268] width 67 height 11
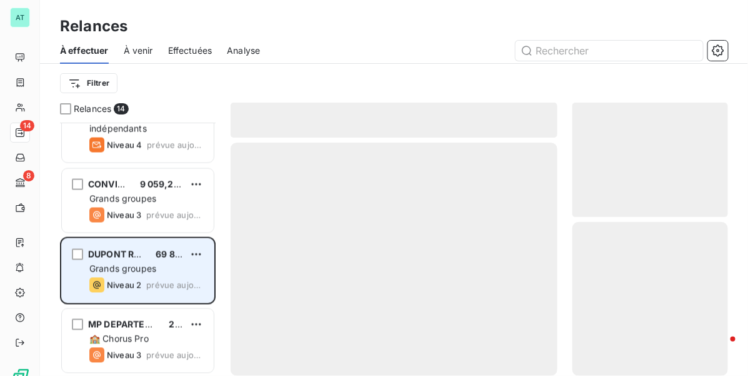
scroll to position [727, 0]
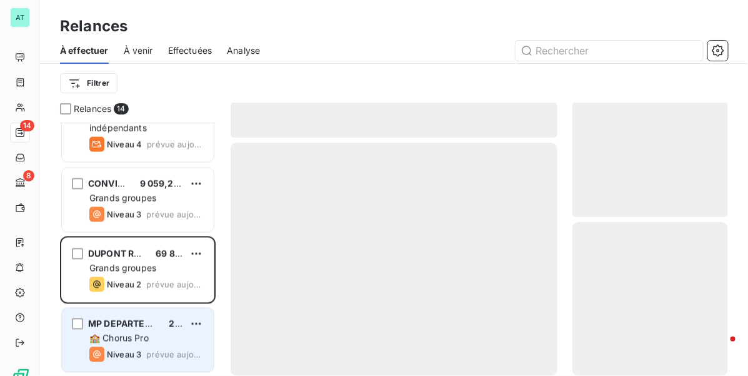
click at [106, 350] on div "Niveau 3" at bounding box center [115, 354] width 52 height 15
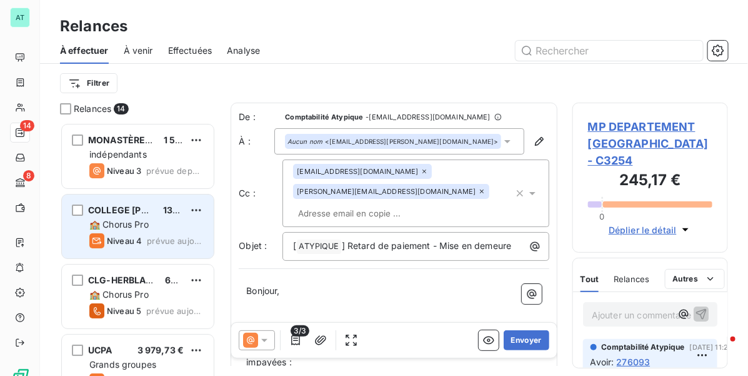
click at [125, 221] on span "🏫 Chorus Pro" at bounding box center [118, 224] width 59 height 11
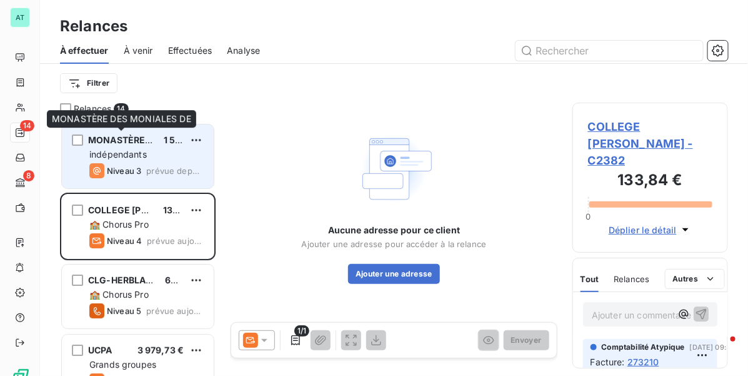
click at [92, 144] on span "MONASTÈRE DES MONIALES DE" at bounding box center [158, 139] width 141 height 11
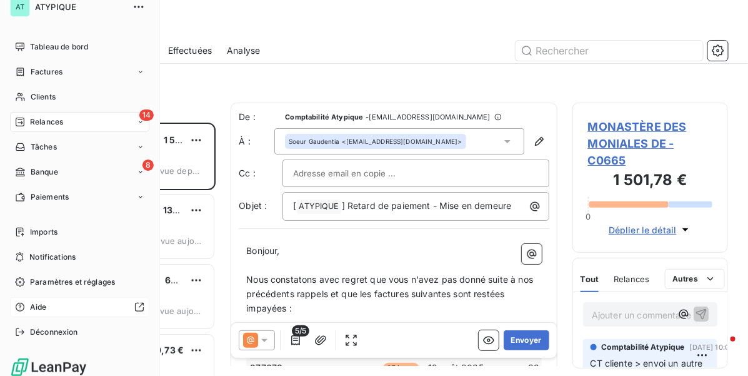
scroll to position [19, 0]
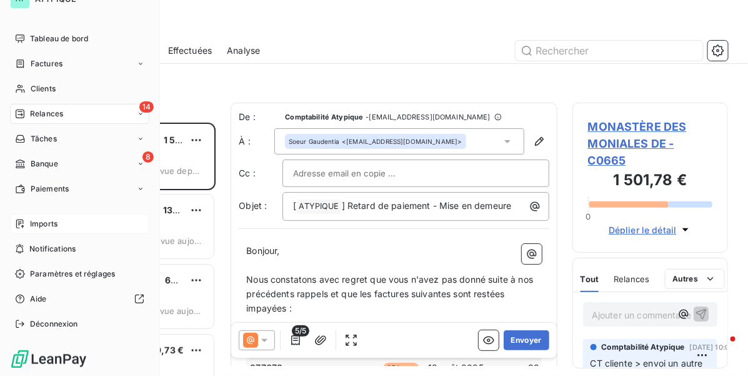
click at [78, 228] on div "Imports" at bounding box center [79, 224] width 139 height 20
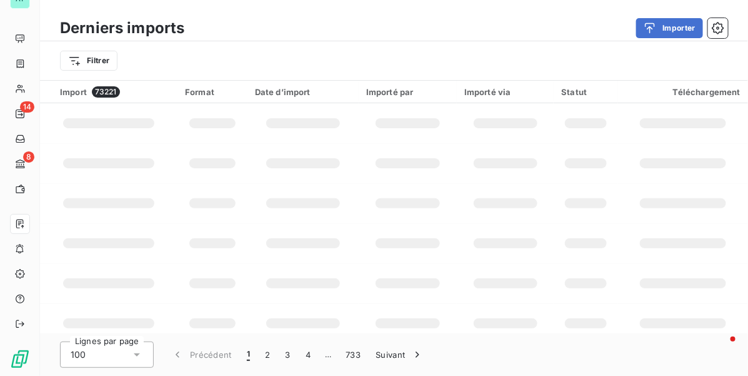
click at [663, 271] on td at bounding box center [683, 283] width 130 height 40
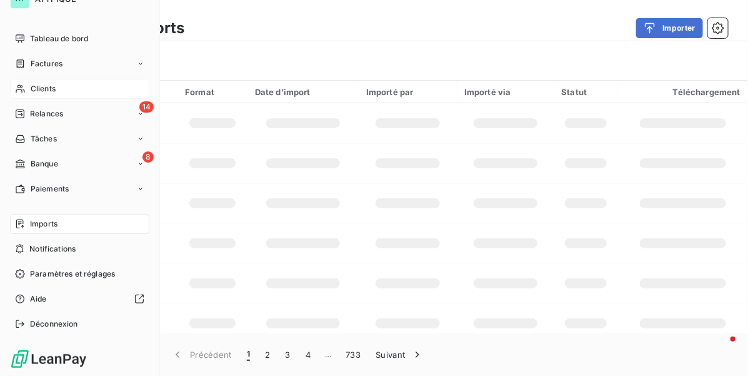
click at [32, 84] on span "Clients" at bounding box center [43, 88] width 25 height 11
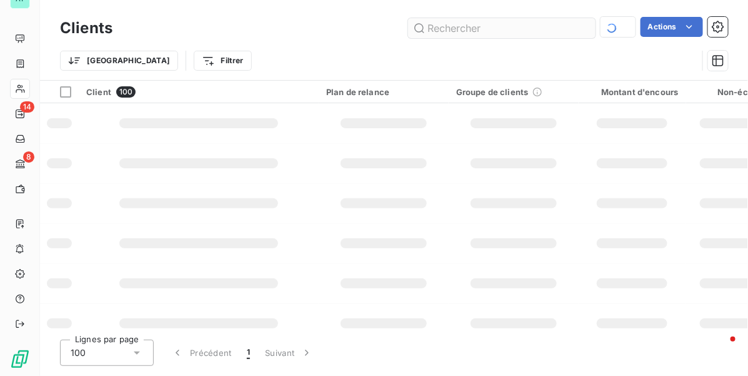
click at [483, 29] on input "text" at bounding box center [501, 28] width 187 height 20
click at [491, 42] on div "Trier Filtrer" at bounding box center [394, 60] width 668 height 39
drag, startPoint x: 492, startPoint y: 27, endPoint x: 484, endPoint y: 26, distance: 7.5
click at [484, 26] on input "C2858" at bounding box center [501, 28] width 187 height 20
drag, startPoint x: 534, startPoint y: 94, endPoint x: 489, endPoint y: 102, distance: 46.3
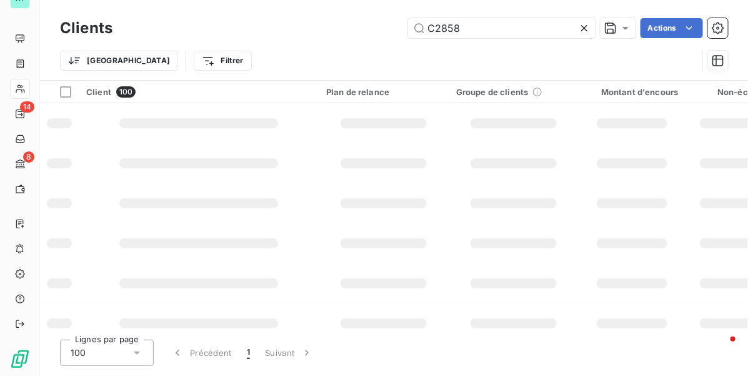
click at [533, 94] on icon at bounding box center [537, 92] width 10 height 10
click at [283, 238] on td at bounding box center [199, 243] width 240 height 40
click at [509, 15] on div "Clients C2858 Actions" at bounding box center [394, 28] width 668 height 26
click at [505, 29] on input "C2858" at bounding box center [501, 28] width 187 height 20
drag, startPoint x: 422, startPoint y: 199, endPoint x: 271, endPoint y: 112, distance: 174.6
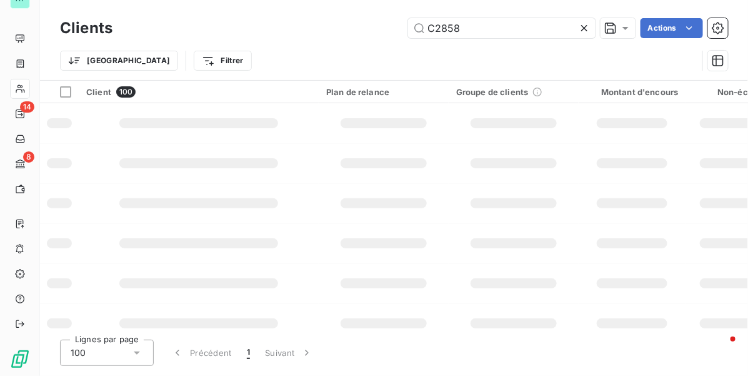
click at [423, 198] on div at bounding box center [384, 203] width 86 height 10
click at [485, 17] on div "Clients C2858 Actions Trier Filtrer" at bounding box center [394, 40] width 708 height 80
click at [488, 19] on input "C2858" at bounding box center [501, 28] width 187 height 20
type input "C2858"
click at [311, 183] on td at bounding box center [199, 203] width 240 height 40
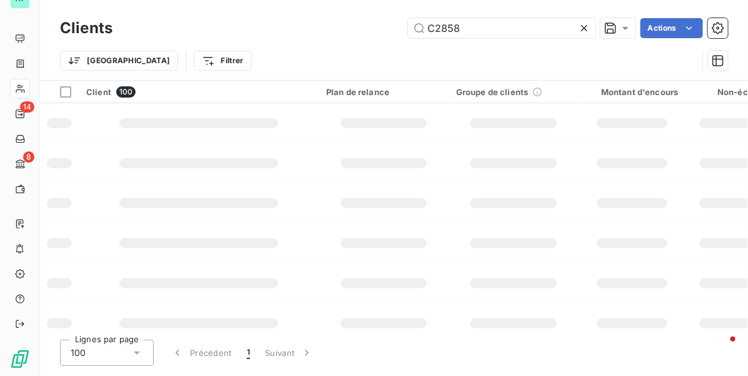
click at [173, 205] on div at bounding box center [198, 203] width 159 height 10
click at [591, 57] on div "Trier Filtrer" at bounding box center [378, 61] width 637 height 24
click at [354, 113] on td at bounding box center [384, 123] width 130 height 40
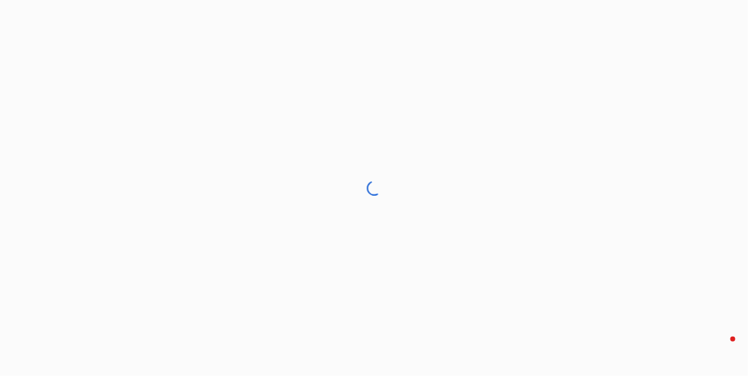
click at [436, 76] on div at bounding box center [374, 188] width 748 height 376
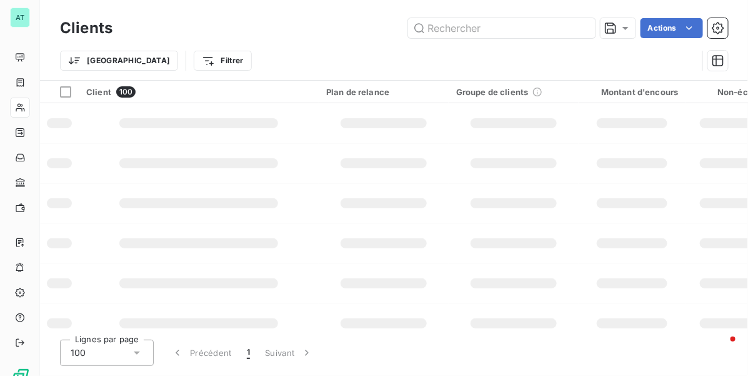
click at [307, 20] on div "Clients Actions" at bounding box center [394, 28] width 668 height 26
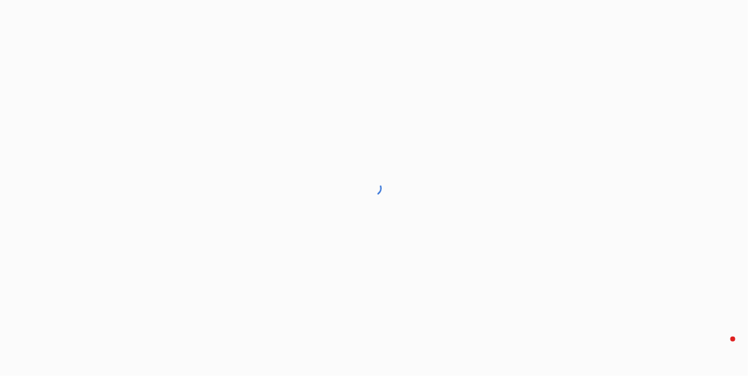
click at [222, 267] on div at bounding box center [374, 188] width 748 height 376
click at [444, 136] on div at bounding box center [374, 188] width 748 height 376
click at [500, 261] on div at bounding box center [374, 188] width 748 height 376
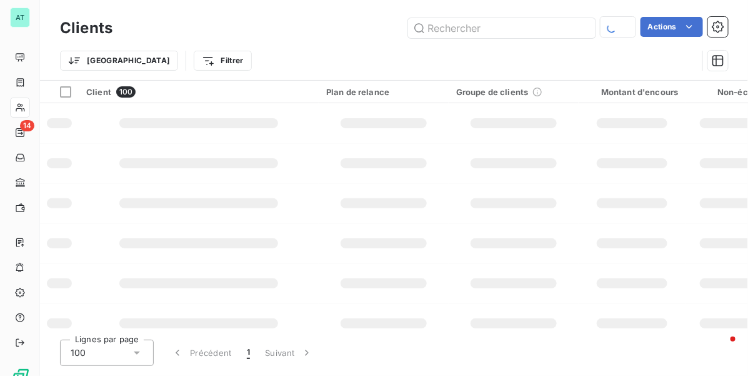
click at [477, 13] on div "Clients Actions Trier Filtrer" at bounding box center [394, 40] width 708 height 80
click at [476, 23] on input "text" at bounding box center [501, 28] width 187 height 20
click at [461, 20] on input "text" at bounding box center [501, 28] width 187 height 20
click at [454, 31] on input "text" at bounding box center [501, 28] width 187 height 20
drag, startPoint x: 321, startPoint y: 39, endPoint x: 349, endPoint y: 31, distance: 29.3
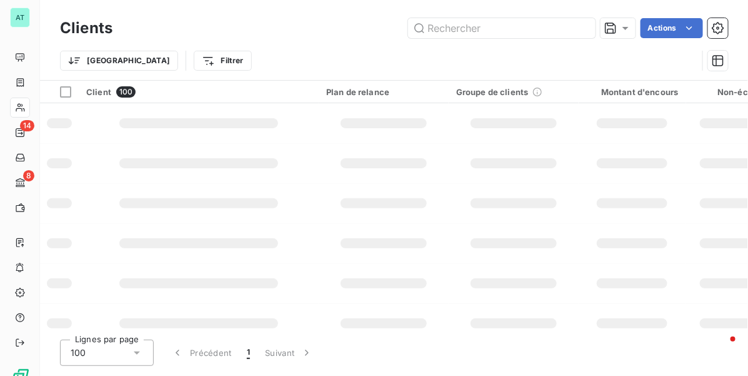
click at [321, 38] on div "Clients Actions" at bounding box center [394, 28] width 668 height 26
click at [507, 16] on div "Clients Actions Trier Filtrer" at bounding box center [394, 40] width 708 height 80
click at [507, 30] on input "text" at bounding box center [501, 28] width 187 height 20
type input "c2858"
click at [344, 111] on td at bounding box center [384, 123] width 130 height 40
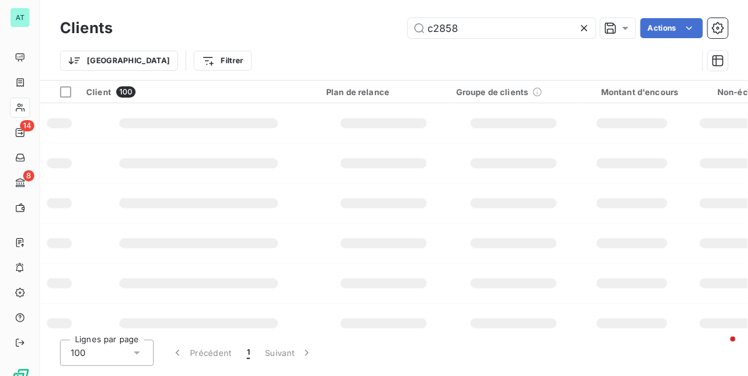
click at [364, 184] on td at bounding box center [384, 203] width 130 height 40
click at [311, 171] on td at bounding box center [199, 163] width 240 height 40
click at [392, 230] on td at bounding box center [384, 243] width 130 height 40
click at [596, 182] on td at bounding box center [632, 163] width 107 height 40
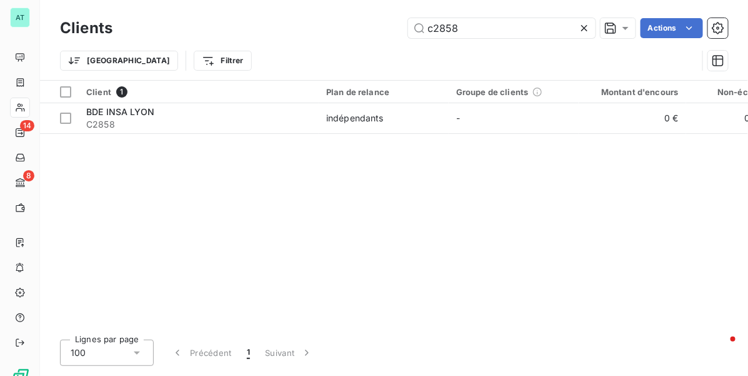
click at [207, 176] on div "Client 1 Plan de relance Groupe de clients Montant d'encours Non-échu Échu Limi…" at bounding box center [394, 205] width 708 height 249
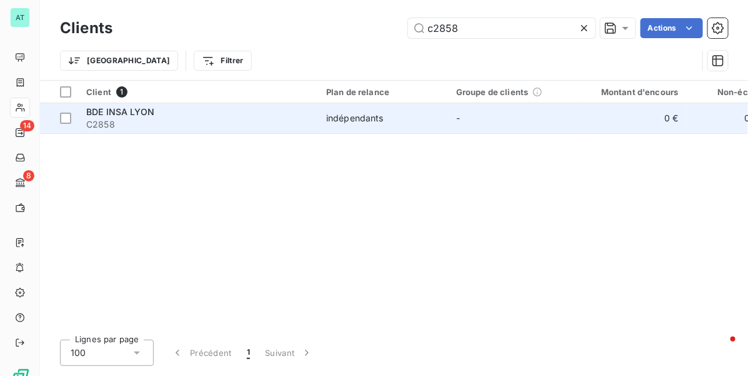
click at [132, 111] on span "BDE INSA LYON" at bounding box center [120, 111] width 68 height 11
